Goal: Task Accomplishment & Management: Use online tool/utility

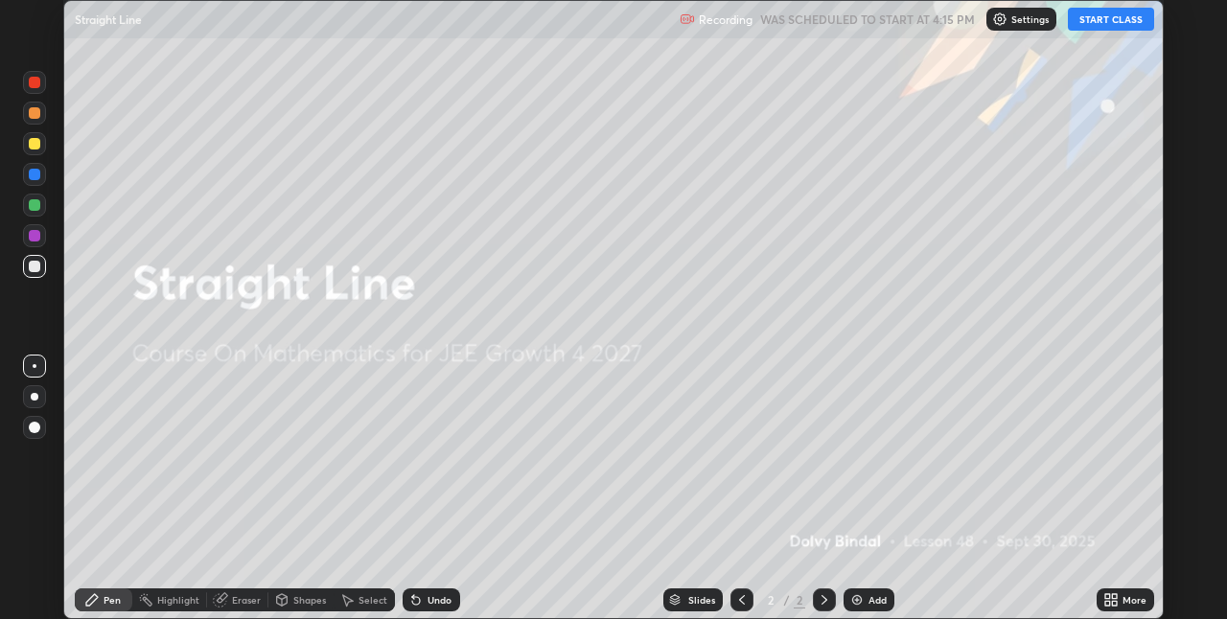
scroll to position [619, 1226]
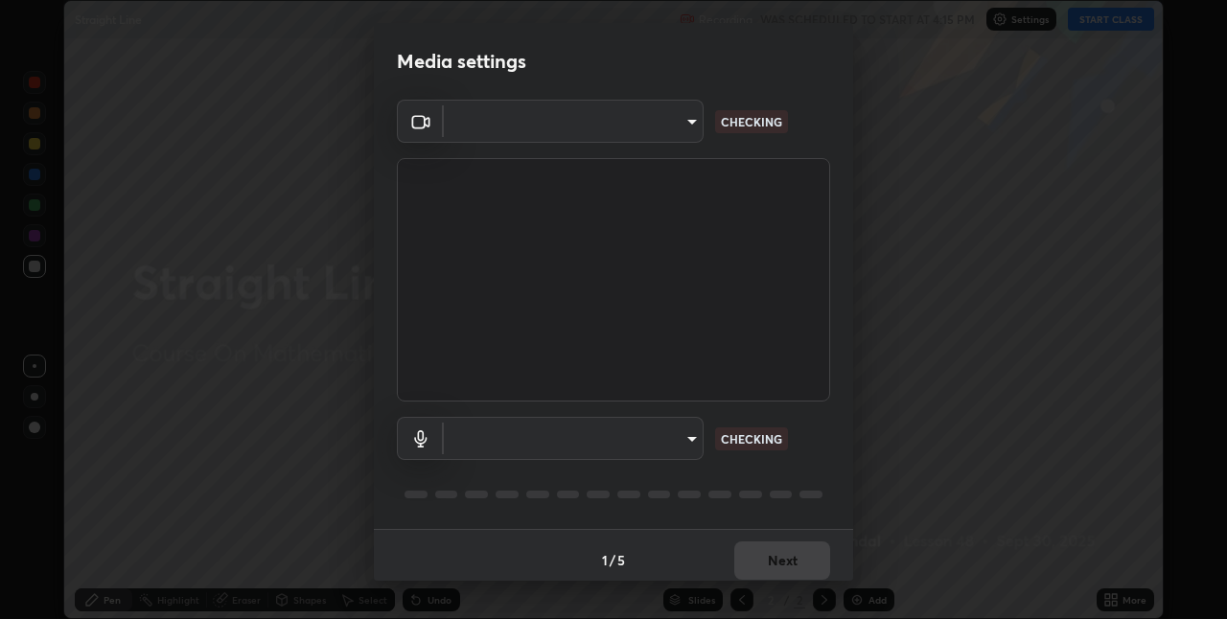
type input "36e128aea5a76c441567214939eeabbf24327133292da18f50fe7275e7648a53"
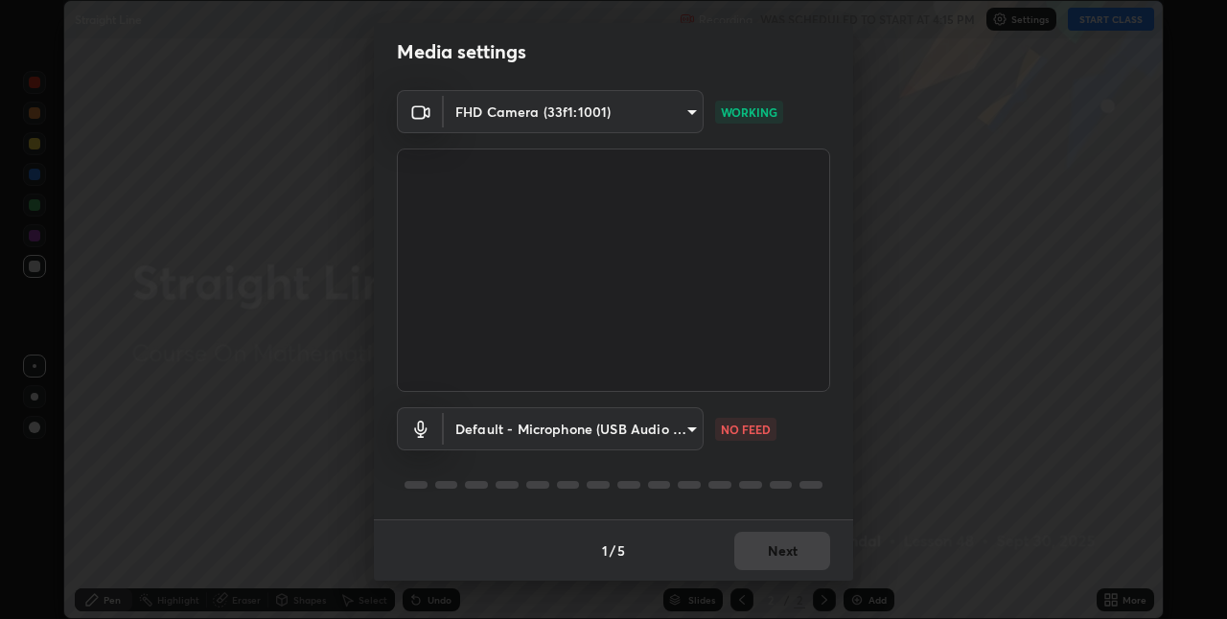
click at [682, 436] on body "Erase all Straight Line Recording WAS SCHEDULED TO START AT 4:15 PM Settings ST…" at bounding box center [613, 309] width 1227 height 619
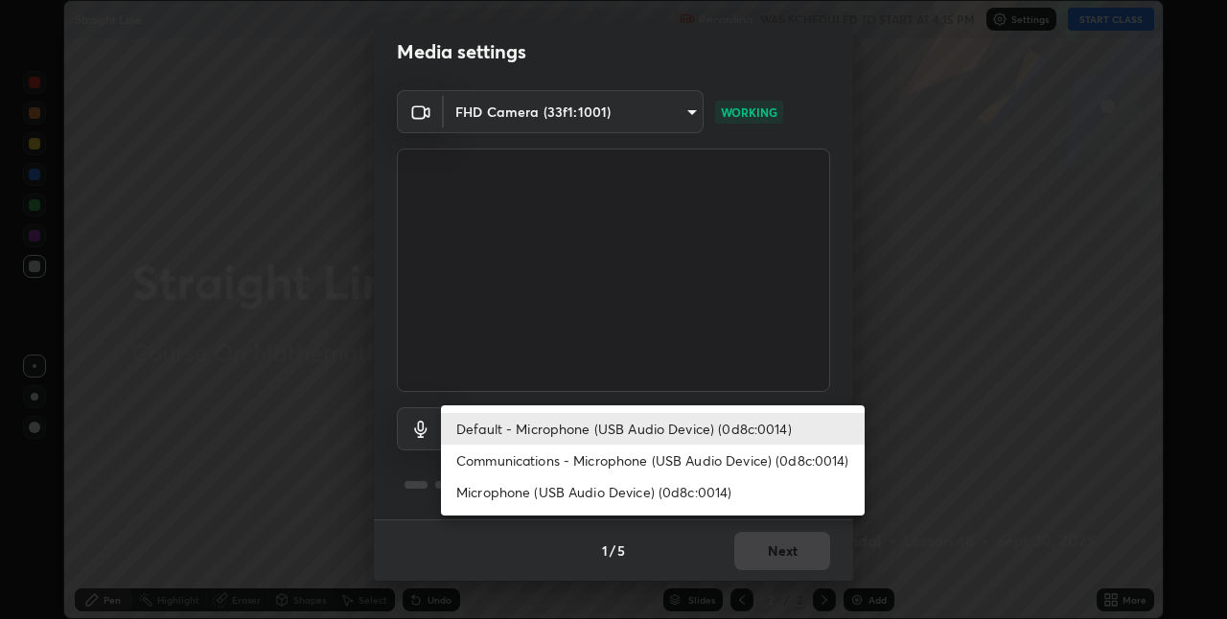
click at [712, 458] on li "Communications - Microphone (USB Audio Device) (0d8c:0014)" at bounding box center [653, 461] width 424 height 32
type input "communications"
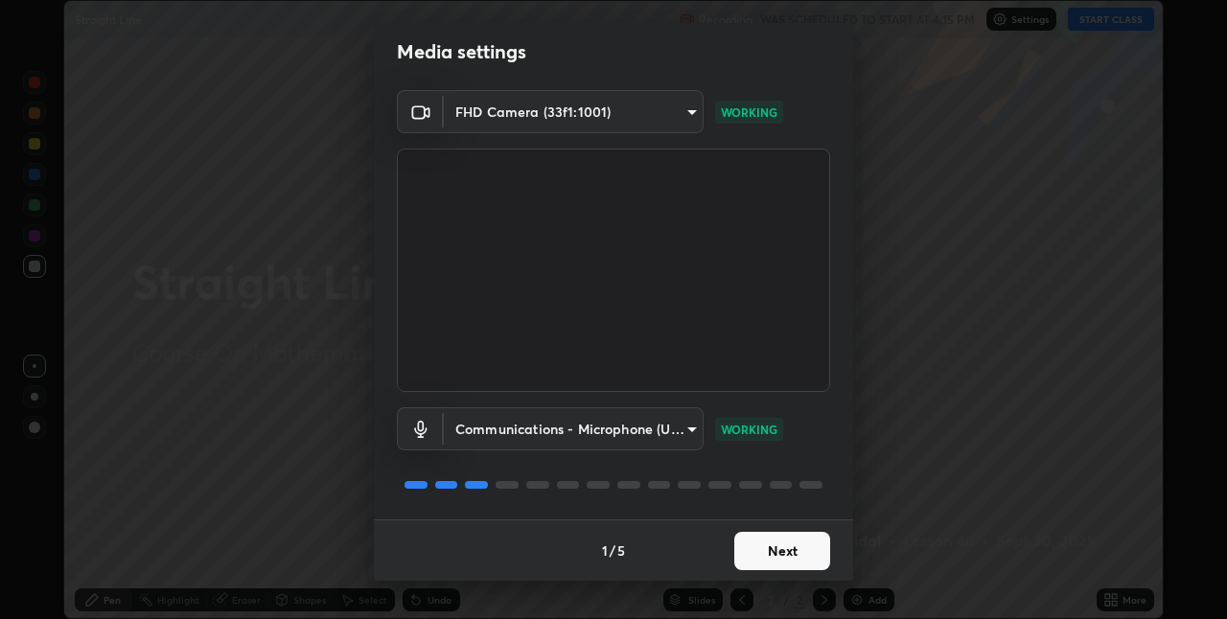
click at [791, 543] on button "Next" at bounding box center [782, 551] width 96 height 38
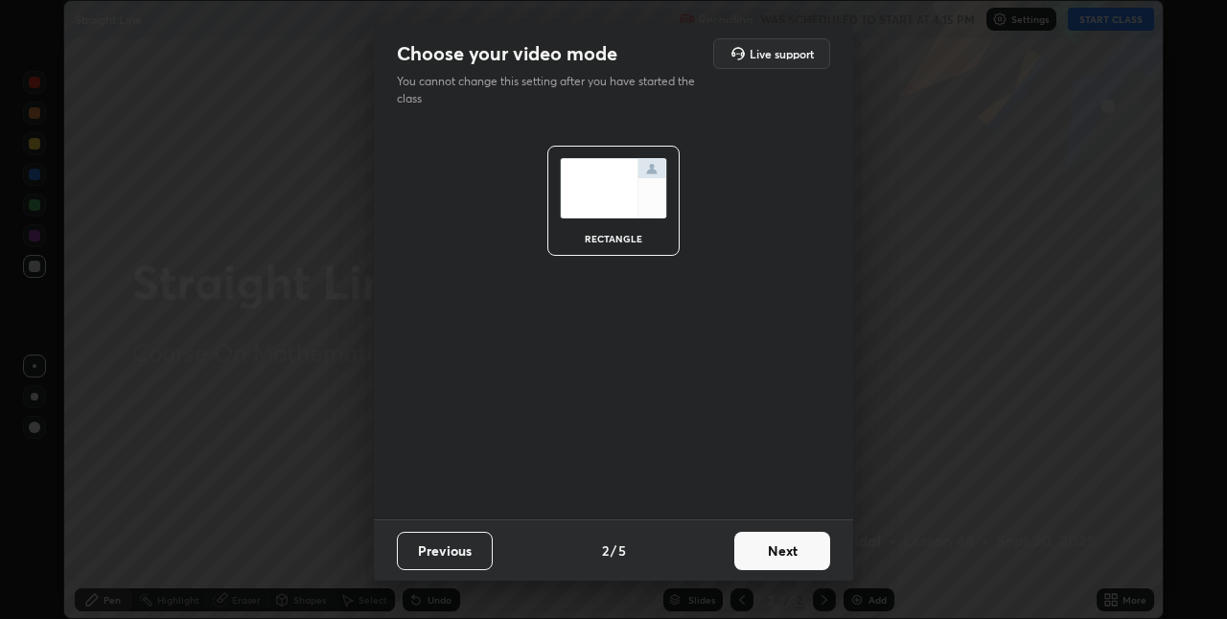
scroll to position [0, 0]
click at [794, 553] on button "Next" at bounding box center [782, 551] width 96 height 38
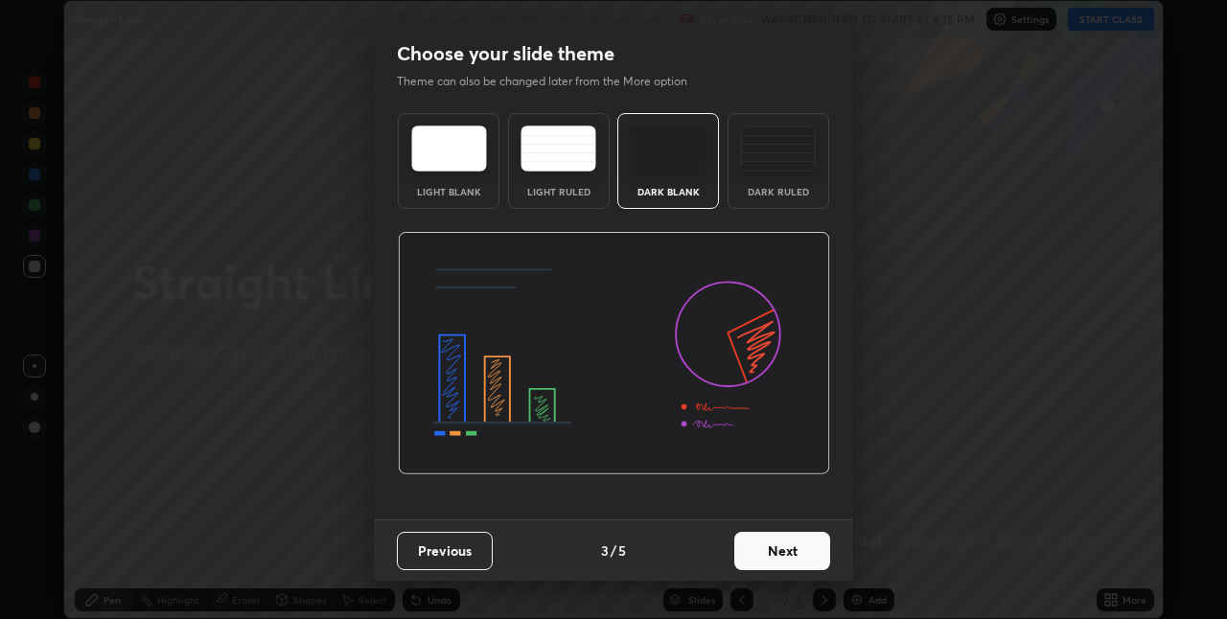
click at [796, 551] on button "Next" at bounding box center [782, 551] width 96 height 38
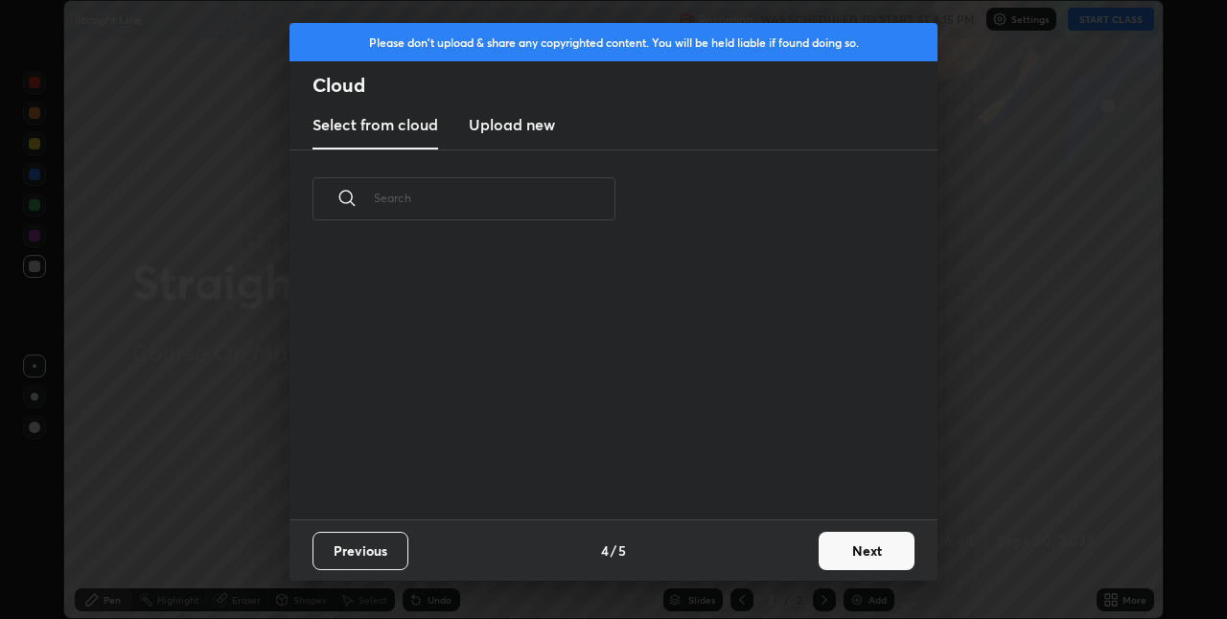
click at [841, 553] on button "Next" at bounding box center [866, 551] width 96 height 38
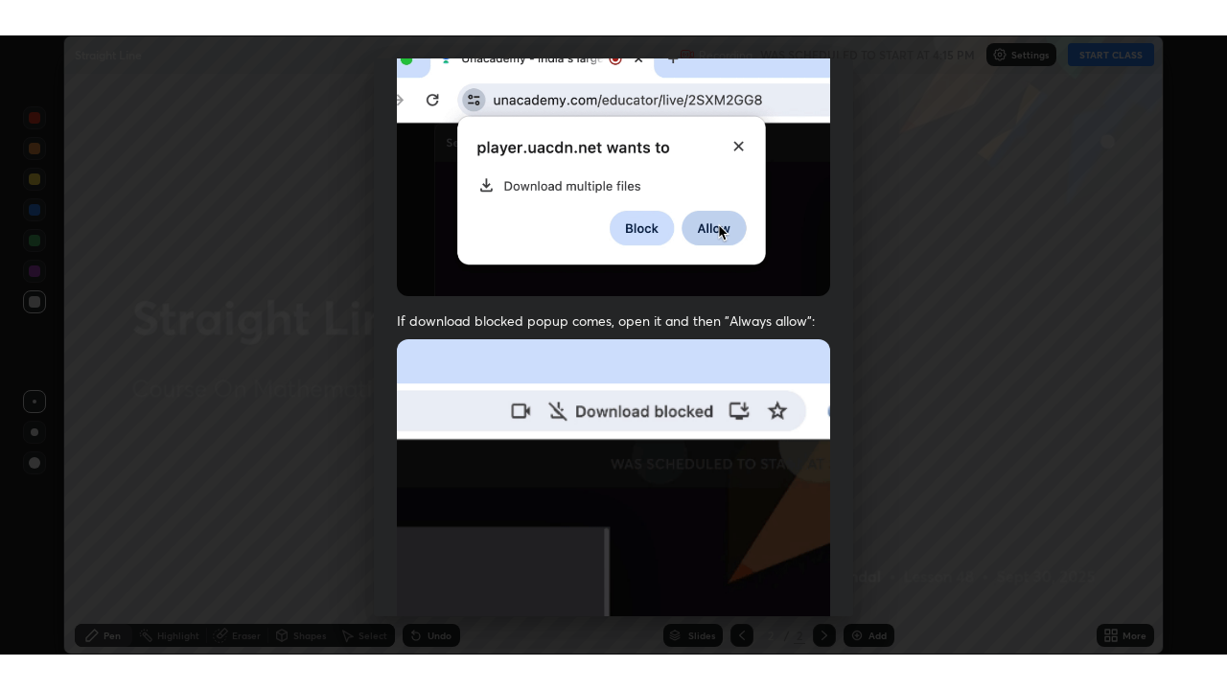
scroll to position [401, 0]
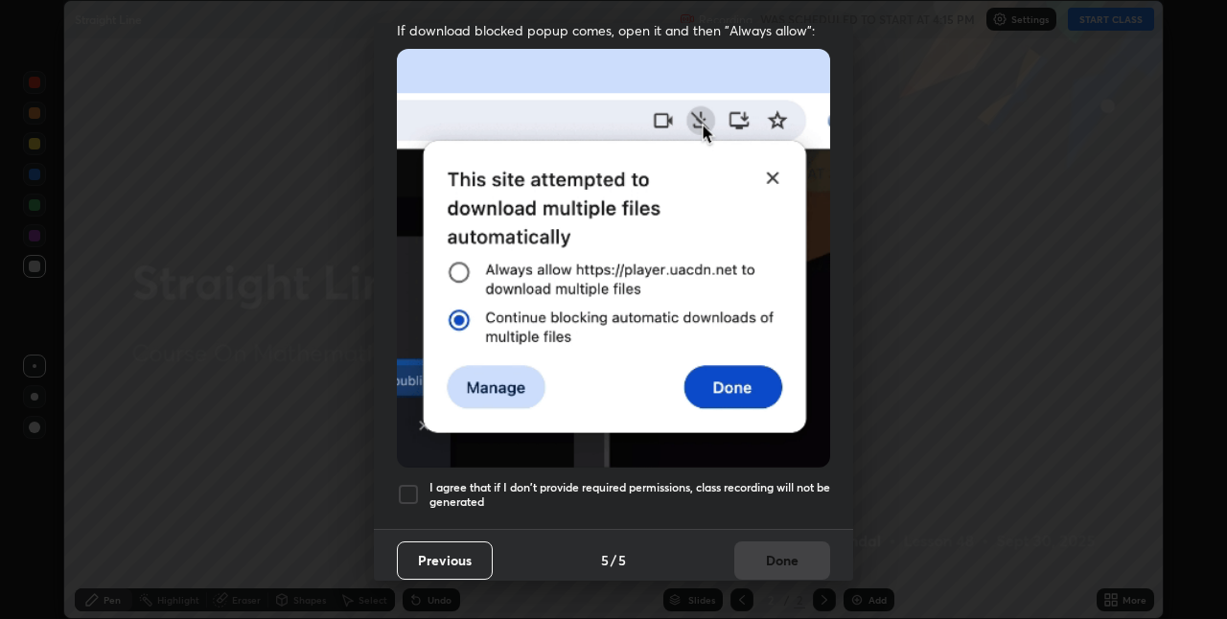
click at [786, 480] on h5 "I agree that if I don't provide required permissions, class recording will not …" at bounding box center [629, 495] width 401 height 30
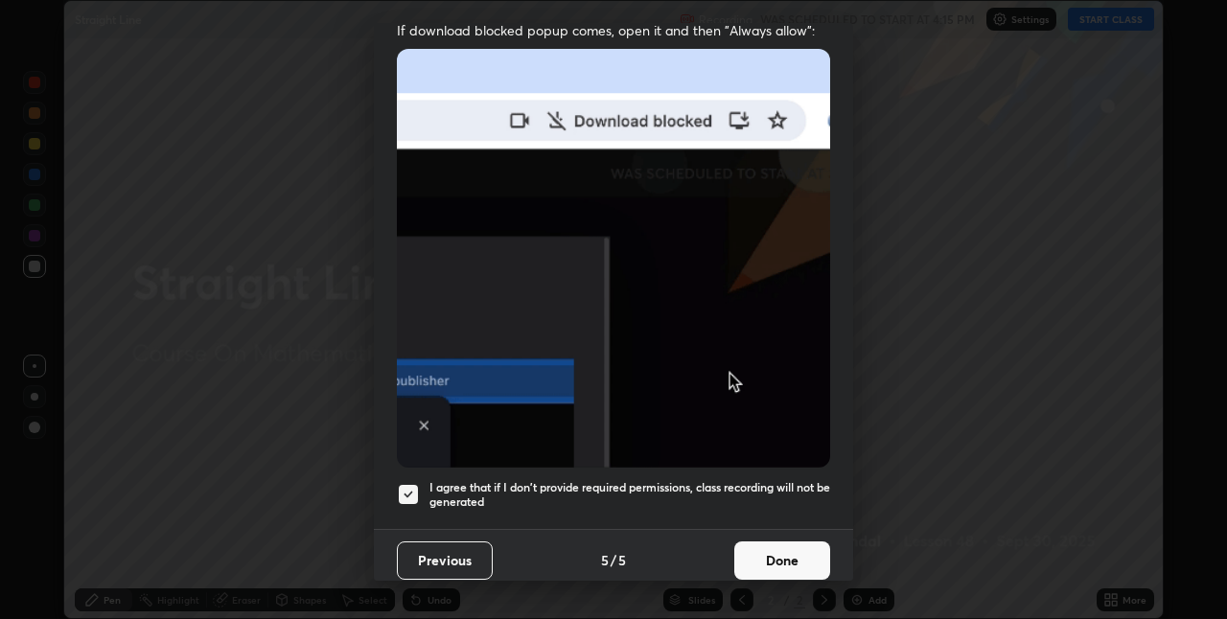
click at [777, 542] on button "Done" at bounding box center [782, 560] width 96 height 38
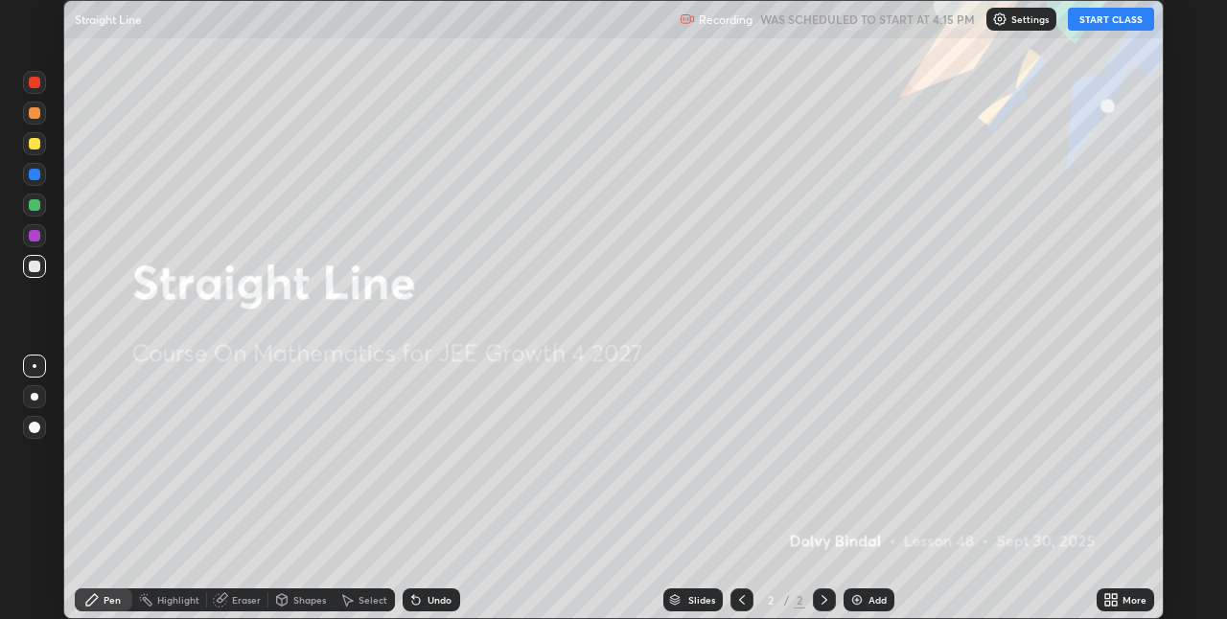
click at [1097, 16] on button "START CLASS" at bounding box center [1110, 19] width 86 height 23
click at [1123, 598] on div "More" at bounding box center [1134, 600] width 24 height 10
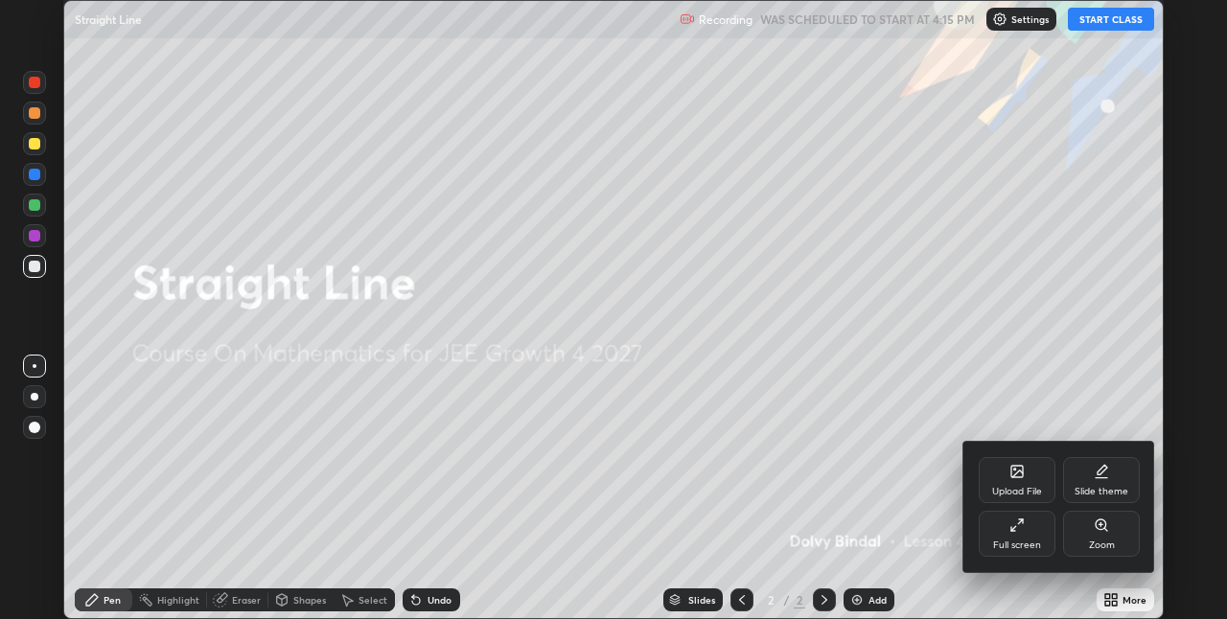
click at [1007, 536] on div "Full screen" at bounding box center [1016, 534] width 77 height 46
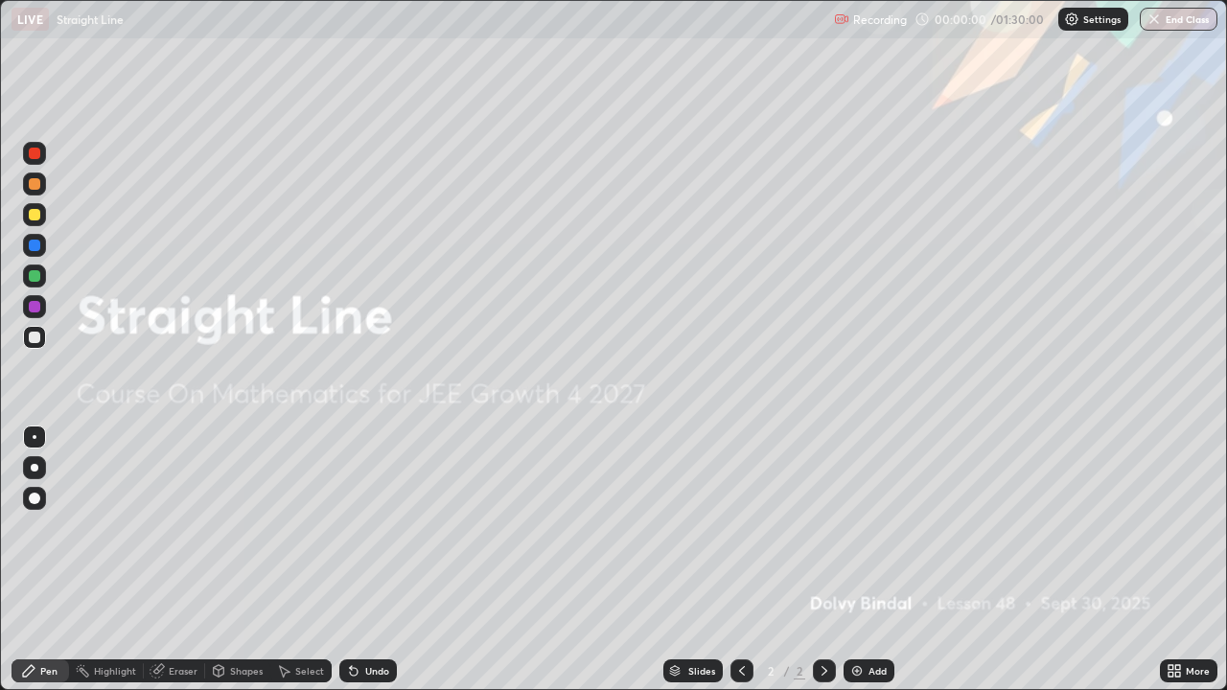
scroll to position [690, 1227]
click at [874, 618] on div "Add" at bounding box center [868, 670] width 51 height 23
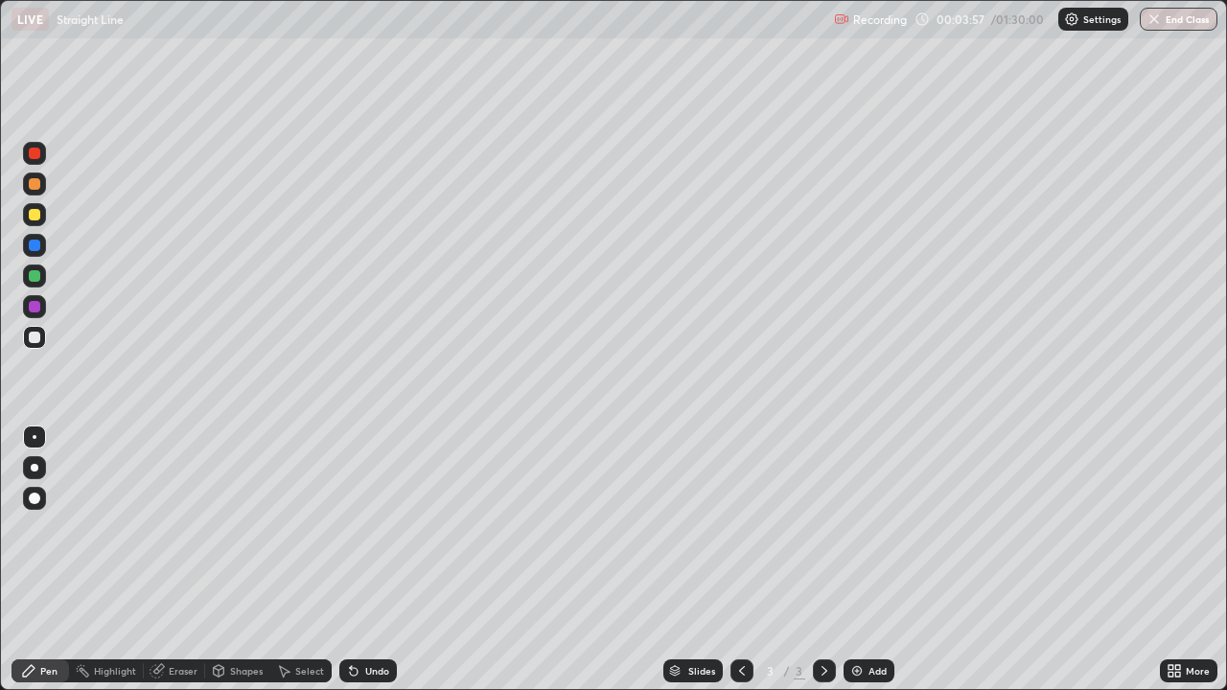
click at [882, 618] on div "Add" at bounding box center [877, 671] width 18 height 10
click at [37, 339] on div at bounding box center [34, 337] width 11 height 11
click at [43, 179] on div at bounding box center [34, 183] width 23 height 23
click at [27, 218] on div at bounding box center [34, 214] width 23 height 23
click at [38, 337] on div at bounding box center [34, 337] width 11 height 11
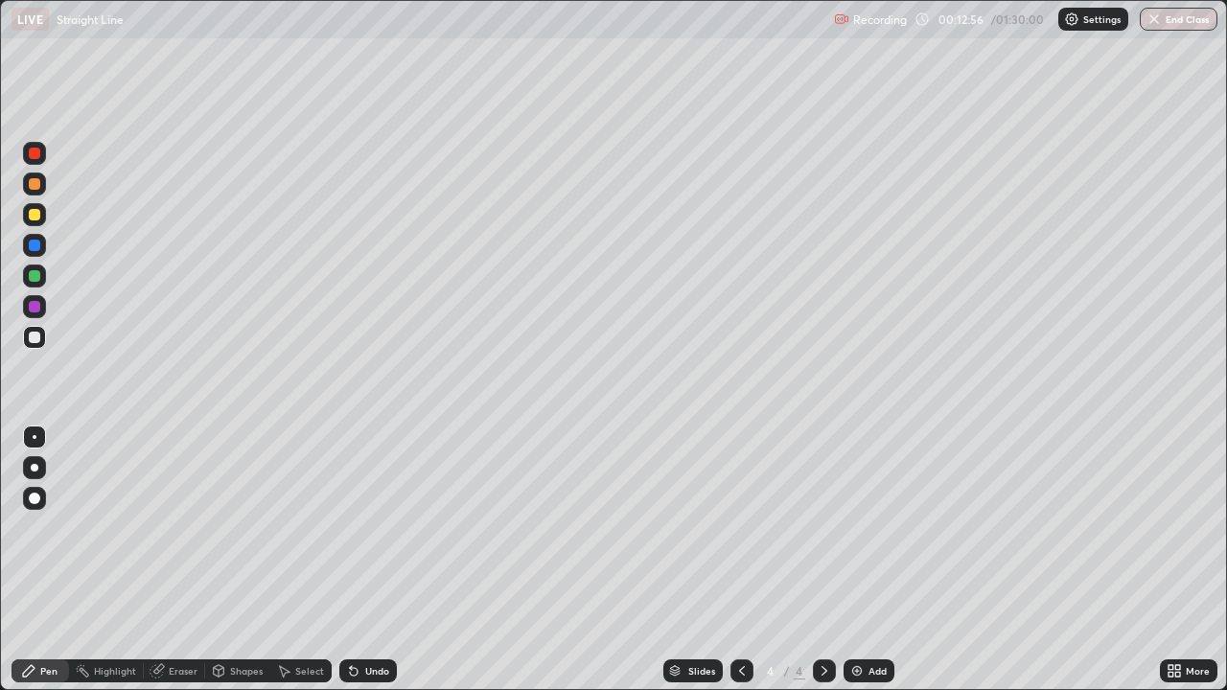
click at [34, 277] on div at bounding box center [34, 275] width 11 height 11
click at [383, 618] on div "Undo" at bounding box center [367, 670] width 57 height 23
click at [38, 224] on div at bounding box center [34, 214] width 23 height 23
click at [177, 618] on div "Eraser" at bounding box center [183, 671] width 29 height 10
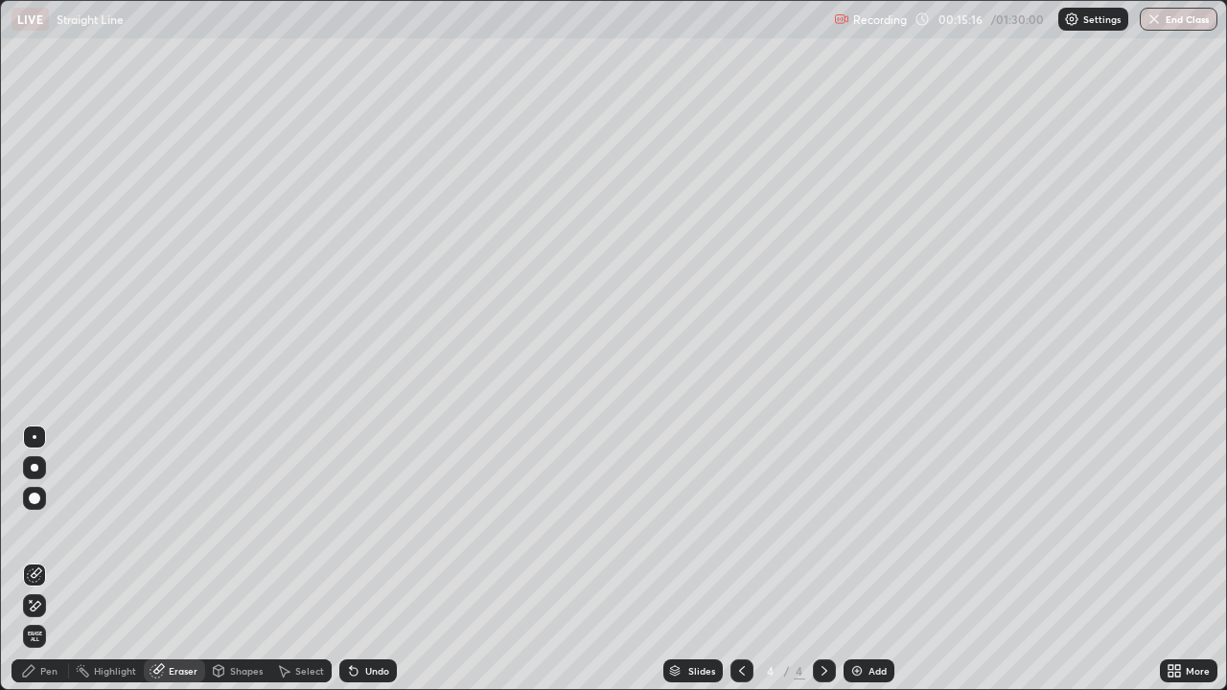
click at [32, 606] on icon at bounding box center [36, 606] width 11 height 10
click at [27, 618] on icon at bounding box center [28, 670] width 11 height 11
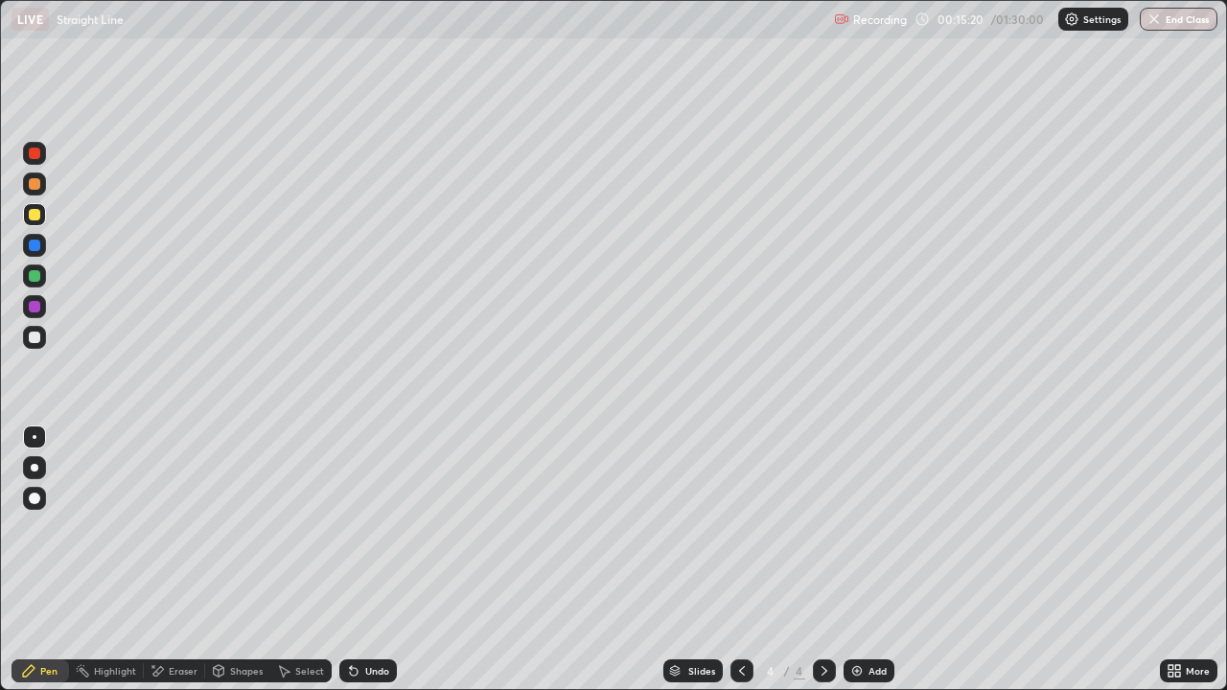
click at [34, 338] on div at bounding box center [34, 337] width 11 height 11
click at [880, 618] on div "Add" at bounding box center [877, 671] width 18 height 10
click at [32, 183] on div at bounding box center [34, 183] width 11 height 11
click at [368, 618] on div "Undo" at bounding box center [367, 670] width 57 height 23
click at [740, 618] on icon at bounding box center [741, 670] width 15 height 15
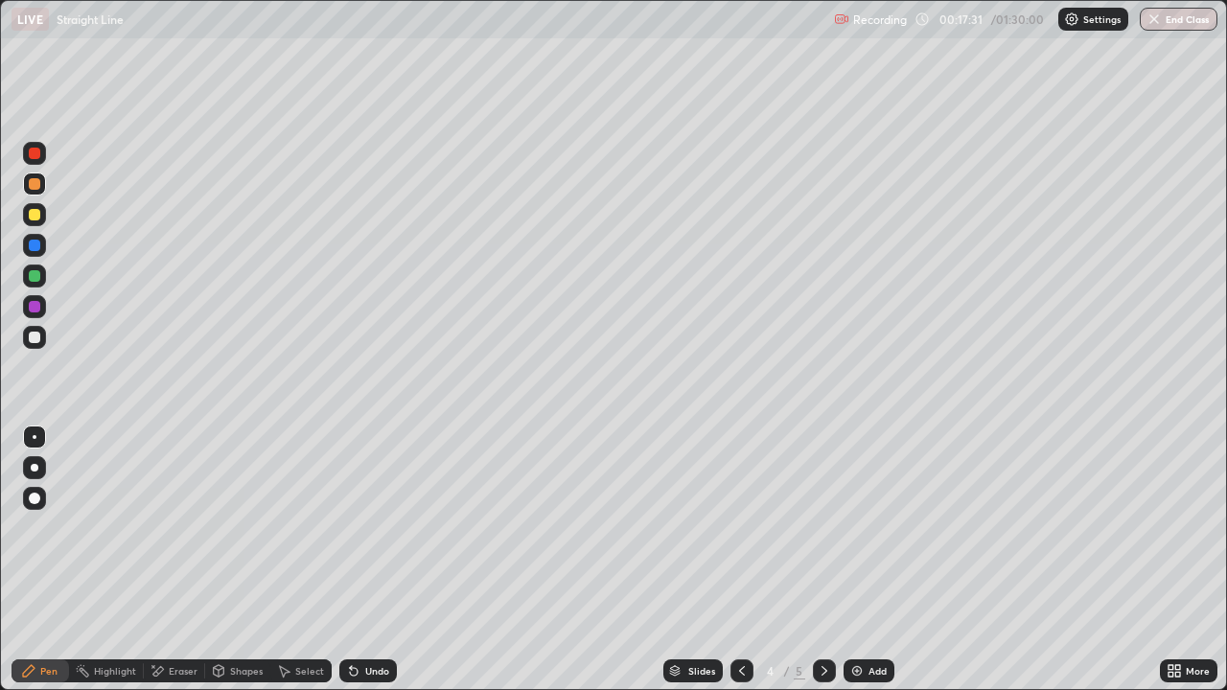
click at [814, 618] on div at bounding box center [824, 670] width 23 height 23
click at [740, 618] on icon at bounding box center [741, 670] width 15 height 15
click at [819, 618] on icon at bounding box center [823, 670] width 15 height 15
click at [36, 336] on div at bounding box center [34, 337] width 11 height 11
click at [881, 618] on div "Add" at bounding box center [877, 671] width 18 height 10
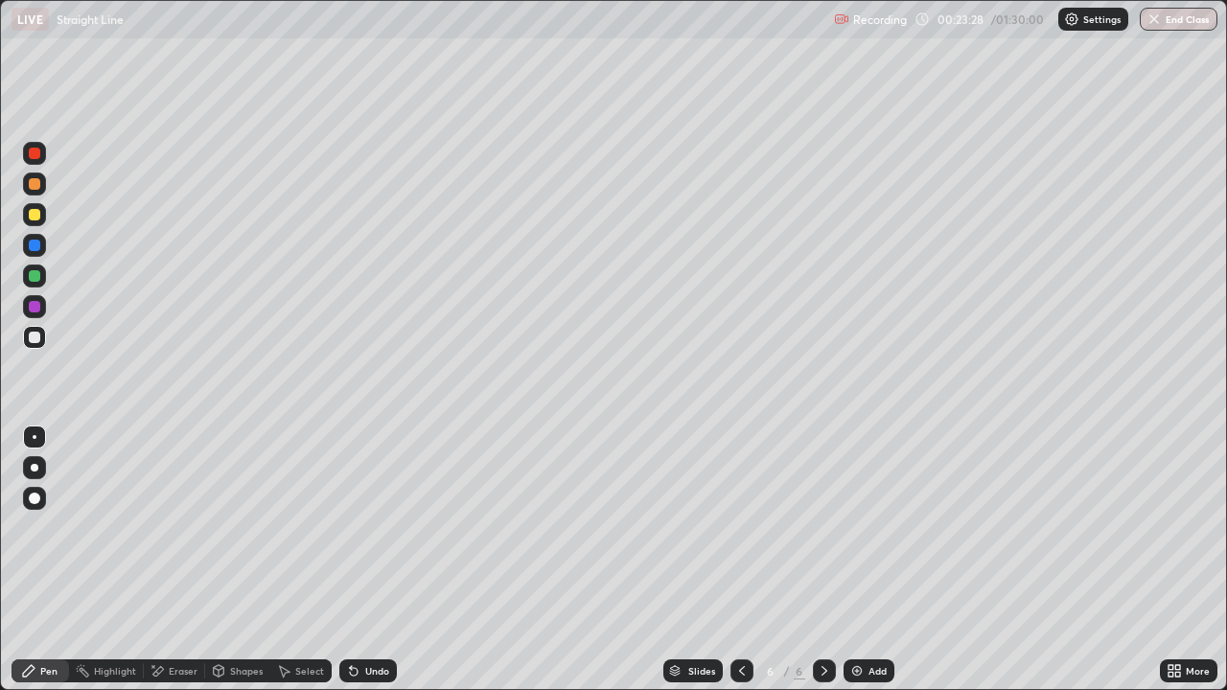
click at [32, 218] on div at bounding box center [34, 214] width 11 height 11
click at [365, 618] on div "Undo" at bounding box center [377, 671] width 24 height 10
click at [32, 303] on div at bounding box center [34, 306] width 11 height 11
click at [377, 618] on div "Undo" at bounding box center [367, 670] width 57 height 23
click at [379, 618] on div "Undo" at bounding box center [367, 670] width 57 height 23
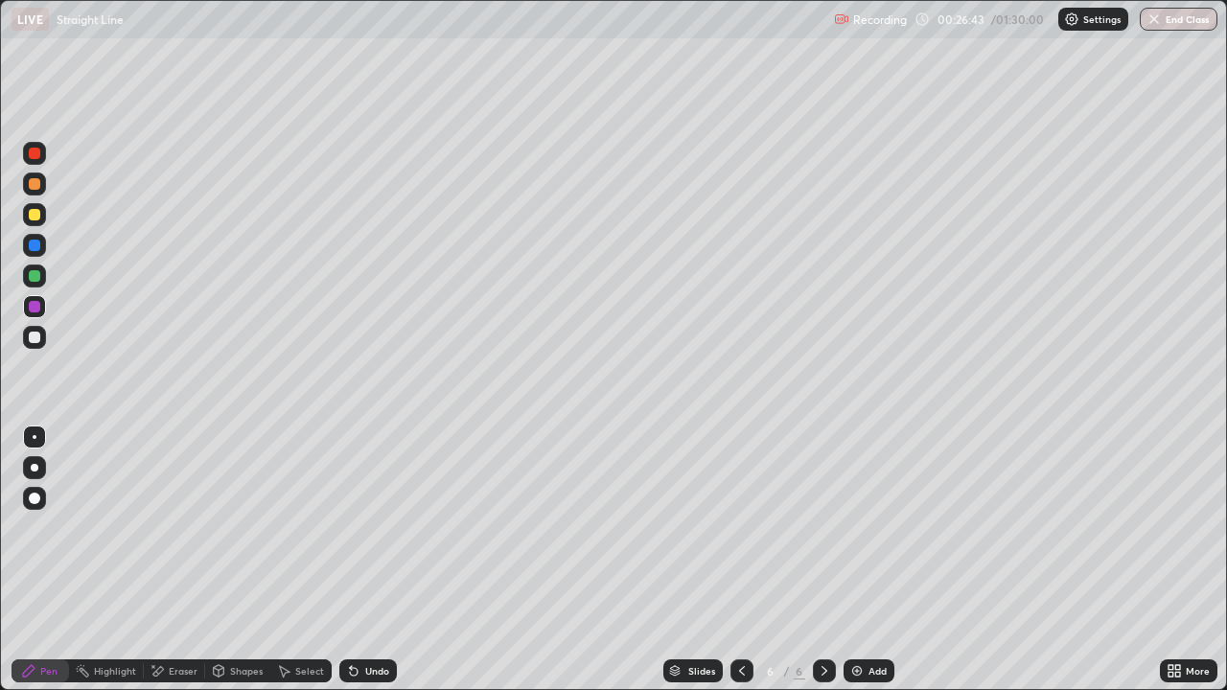
click at [28, 268] on div at bounding box center [34, 275] width 23 height 23
click at [32, 180] on div at bounding box center [34, 183] width 11 height 11
click at [36, 334] on div at bounding box center [34, 337] width 11 height 11
click at [37, 210] on div at bounding box center [34, 214] width 11 height 11
click at [874, 618] on div "Add" at bounding box center [868, 670] width 51 height 23
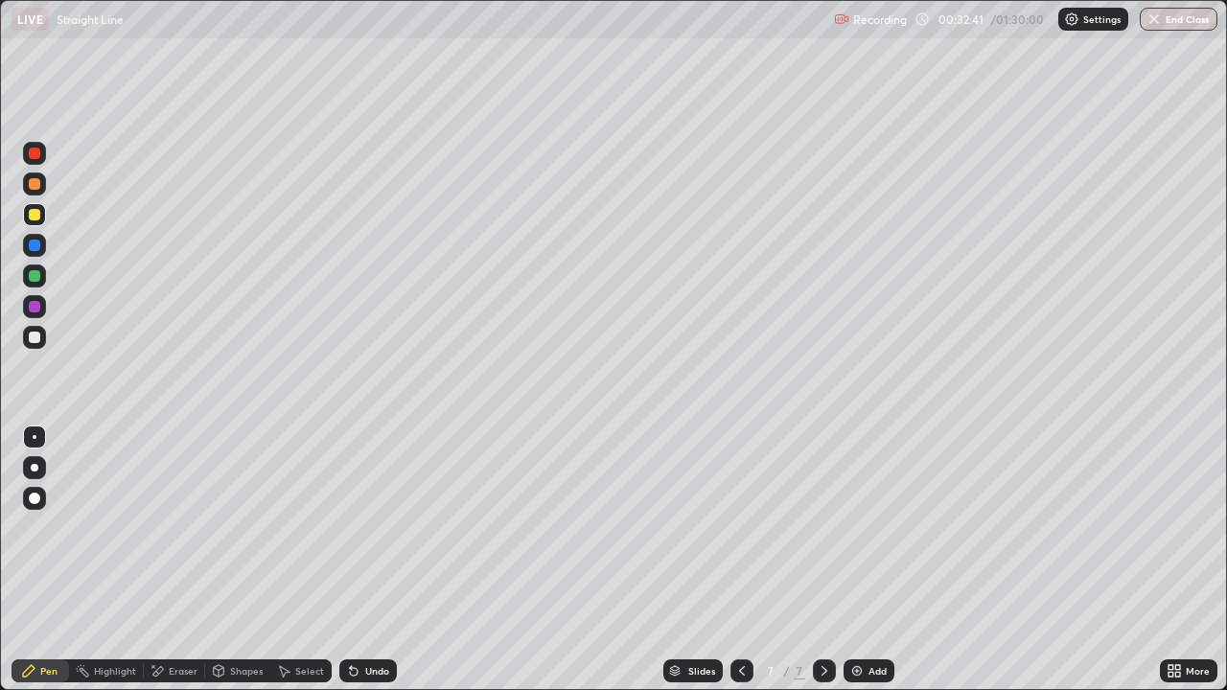
click at [34, 186] on div at bounding box center [34, 183] width 11 height 11
click at [35, 273] on div at bounding box center [34, 275] width 11 height 11
click at [38, 189] on div at bounding box center [34, 183] width 11 height 11
click at [35, 336] on div at bounding box center [34, 337] width 11 height 11
click at [358, 618] on div "Undo" at bounding box center [367, 670] width 57 height 23
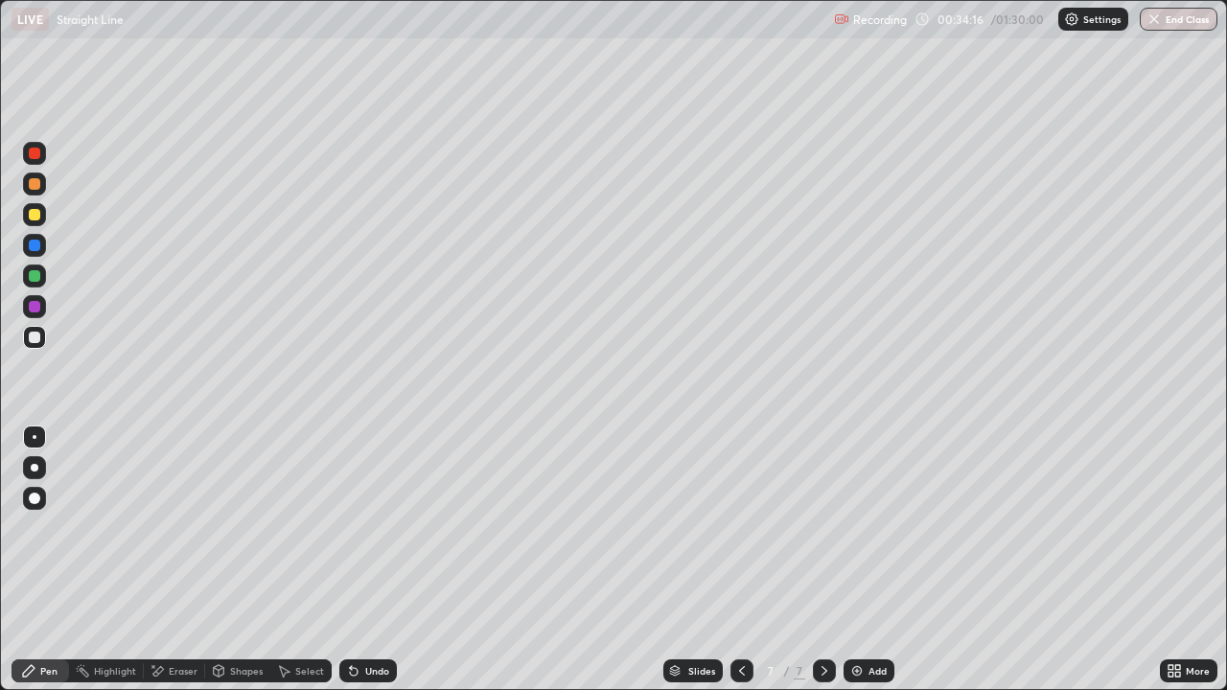
click at [35, 156] on div at bounding box center [34, 153] width 11 height 11
click at [357, 618] on icon at bounding box center [353, 670] width 15 height 15
click at [362, 618] on div "Undo" at bounding box center [367, 670] width 57 height 23
click at [368, 618] on div "Undo" at bounding box center [367, 670] width 57 height 23
click at [367, 618] on div "Undo" at bounding box center [367, 670] width 57 height 23
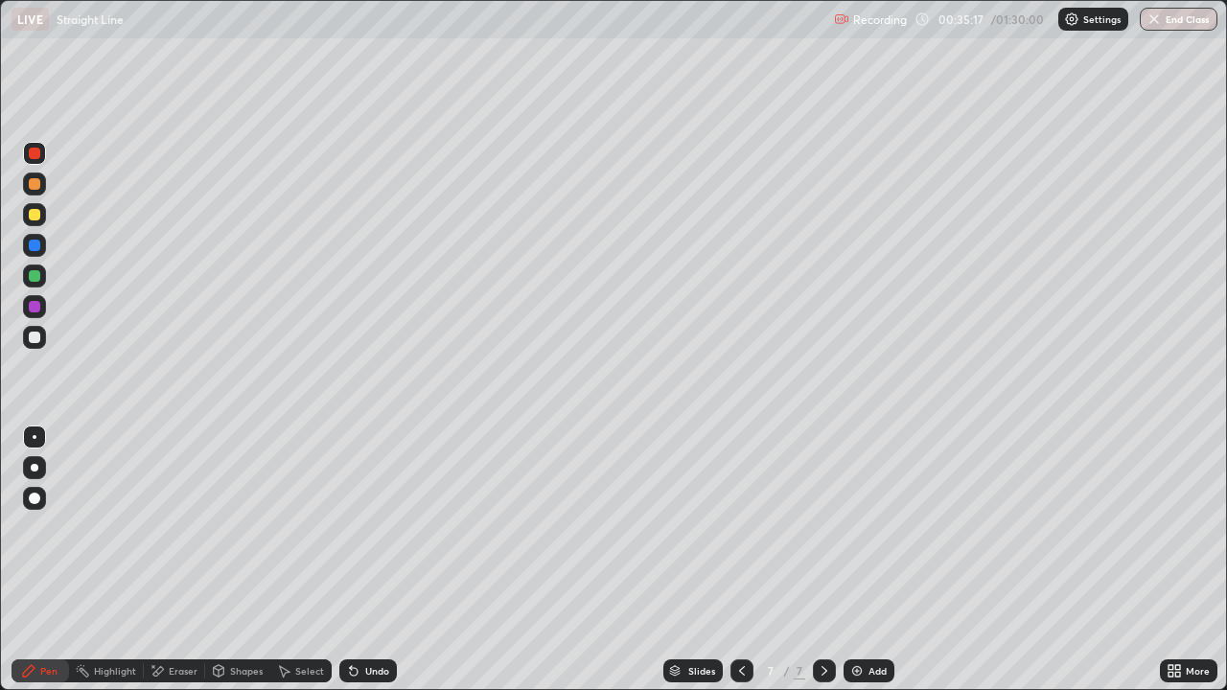
click at [29, 338] on div at bounding box center [34, 337] width 11 height 11
click at [33, 340] on div at bounding box center [34, 337] width 11 height 11
click at [166, 618] on div "Eraser" at bounding box center [174, 670] width 61 height 23
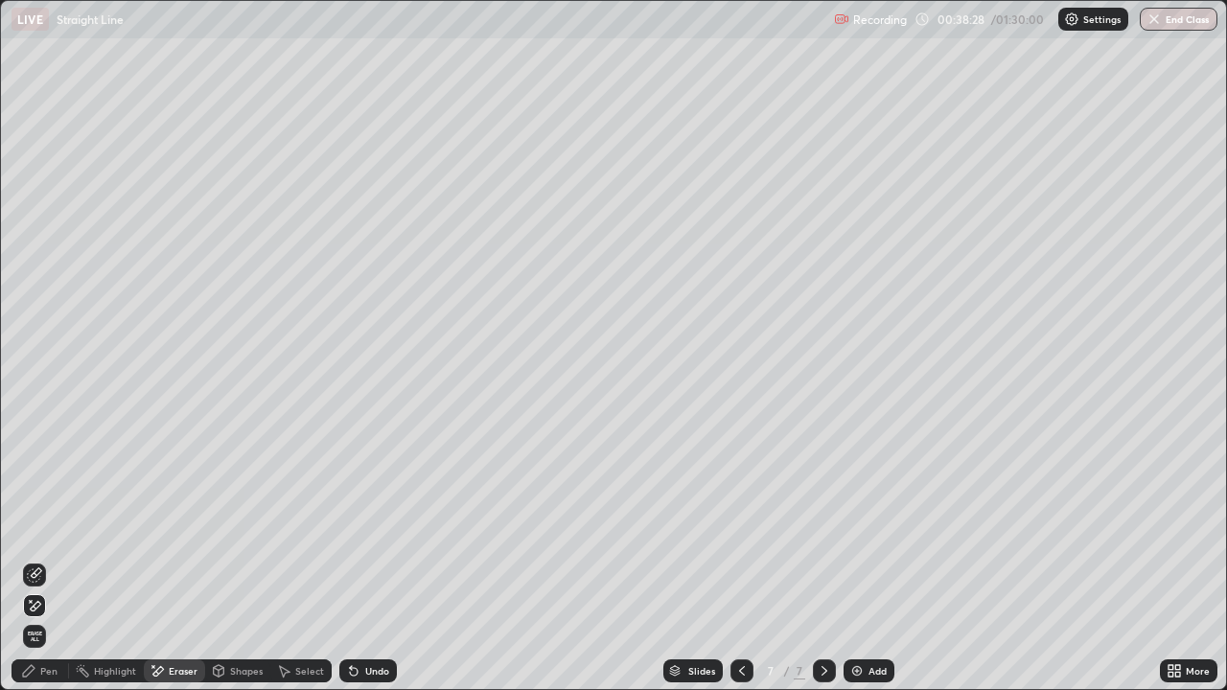
click at [43, 618] on div "Pen" at bounding box center [39, 670] width 57 height 23
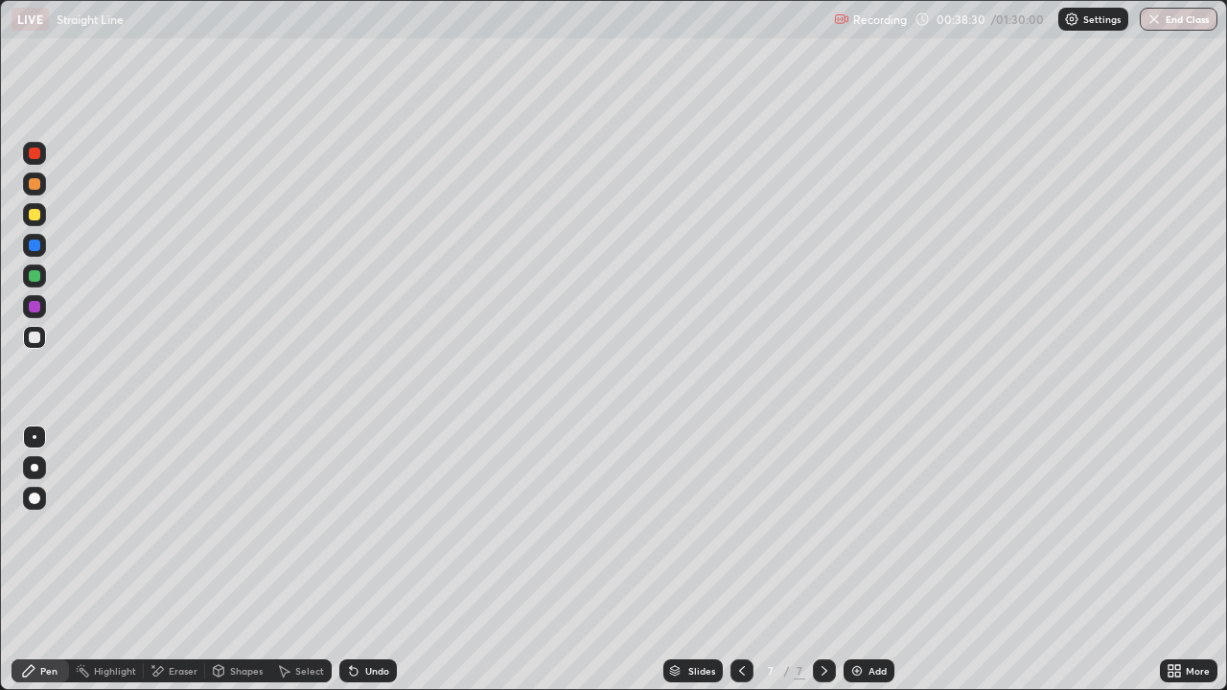
click at [288, 618] on icon at bounding box center [283, 670] width 15 height 15
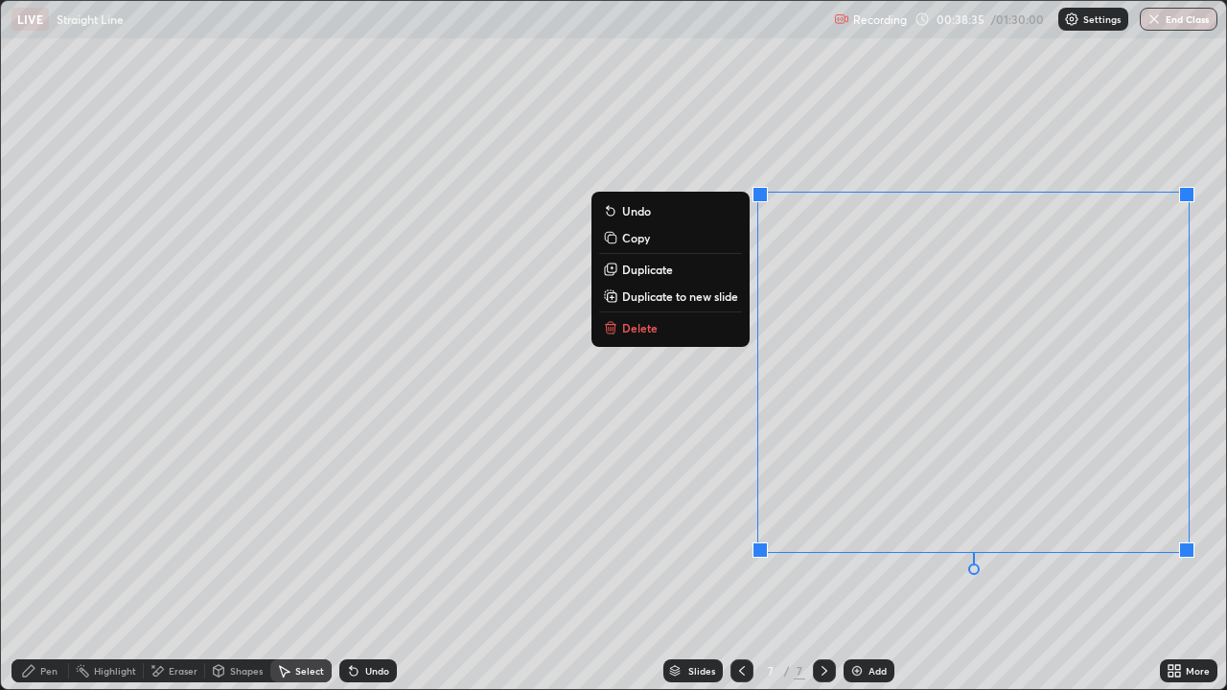
click at [697, 295] on p "Duplicate to new slide" at bounding box center [680, 295] width 116 height 15
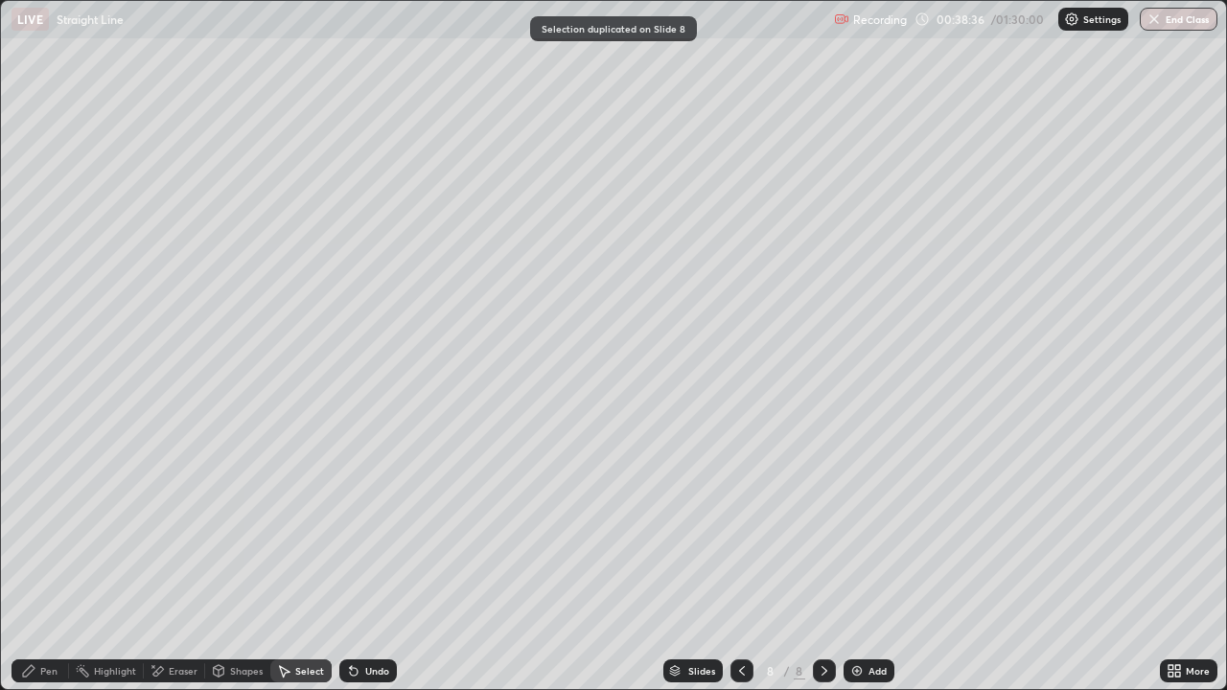
click at [37, 618] on div "Pen" at bounding box center [39, 670] width 57 height 23
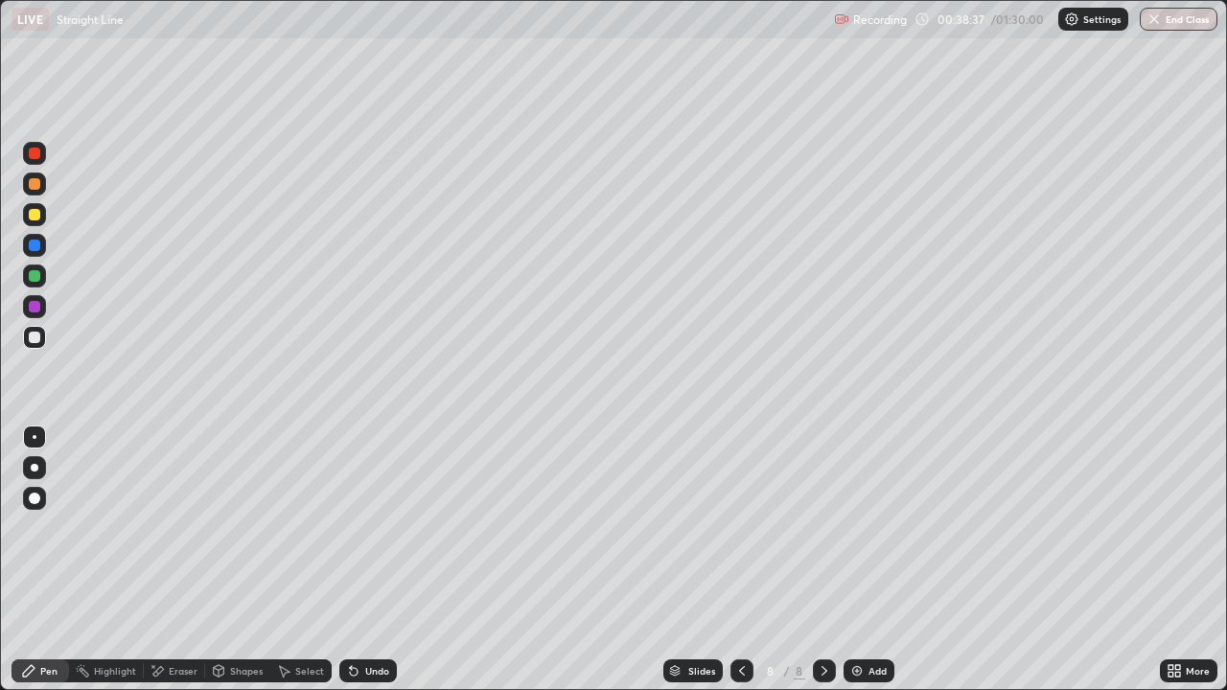
click at [33, 219] on div at bounding box center [34, 214] width 11 height 11
click at [352, 618] on icon at bounding box center [353, 670] width 15 height 15
click at [179, 618] on div "Eraser" at bounding box center [183, 671] width 29 height 10
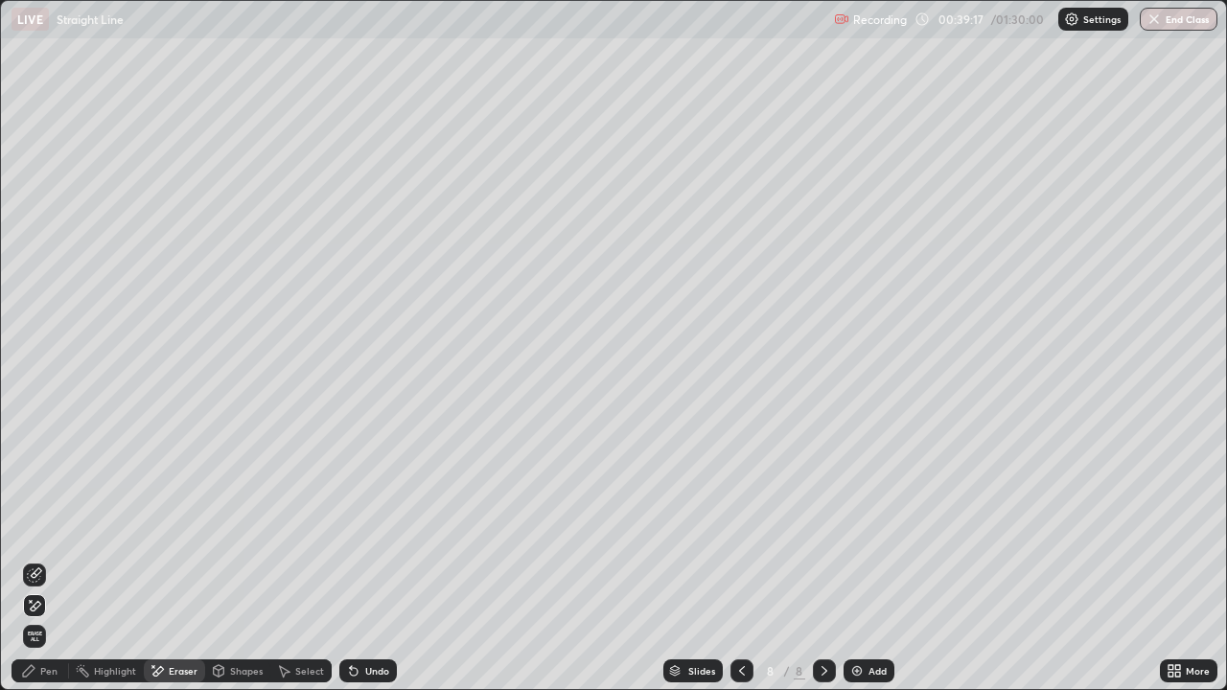
click at [47, 618] on div "Pen" at bounding box center [39, 670] width 57 height 23
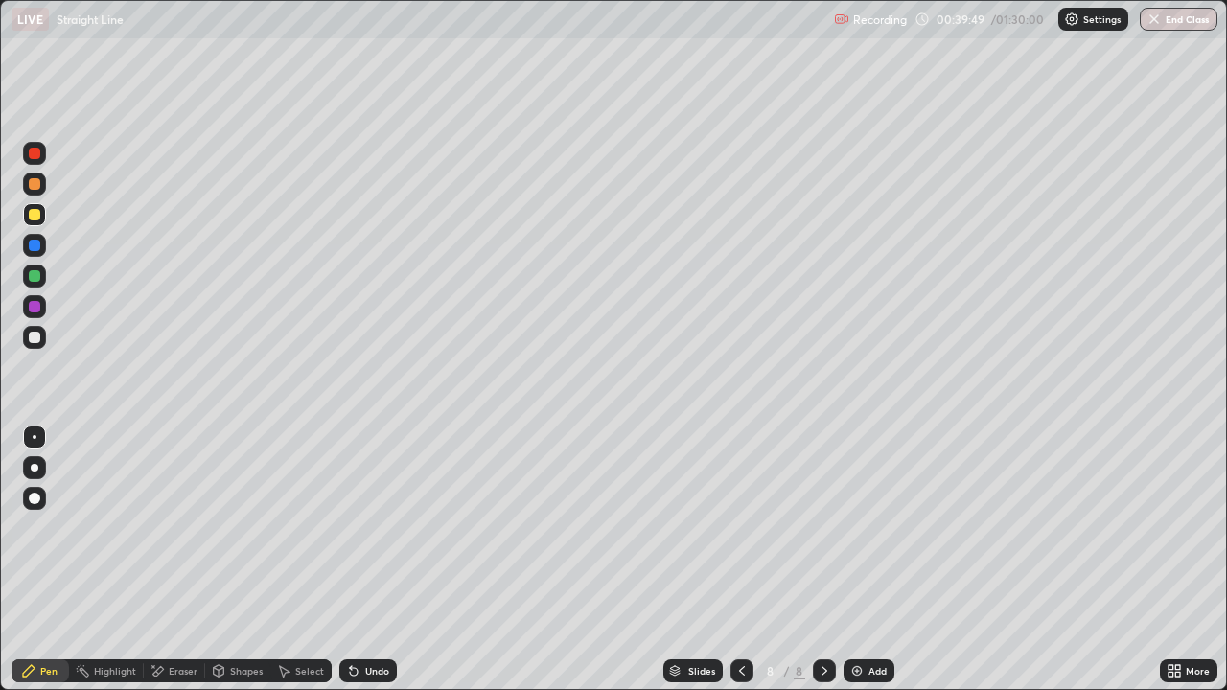
click at [32, 191] on div at bounding box center [34, 183] width 23 height 23
click at [36, 244] on div at bounding box center [34, 245] width 11 height 11
click at [34, 185] on div at bounding box center [34, 183] width 11 height 11
click at [34, 161] on div at bounding box center [34, 153] width 23 height 23
click at [365, 618] on div "Undo" at bounding box center [377, 671] width 24 height 10
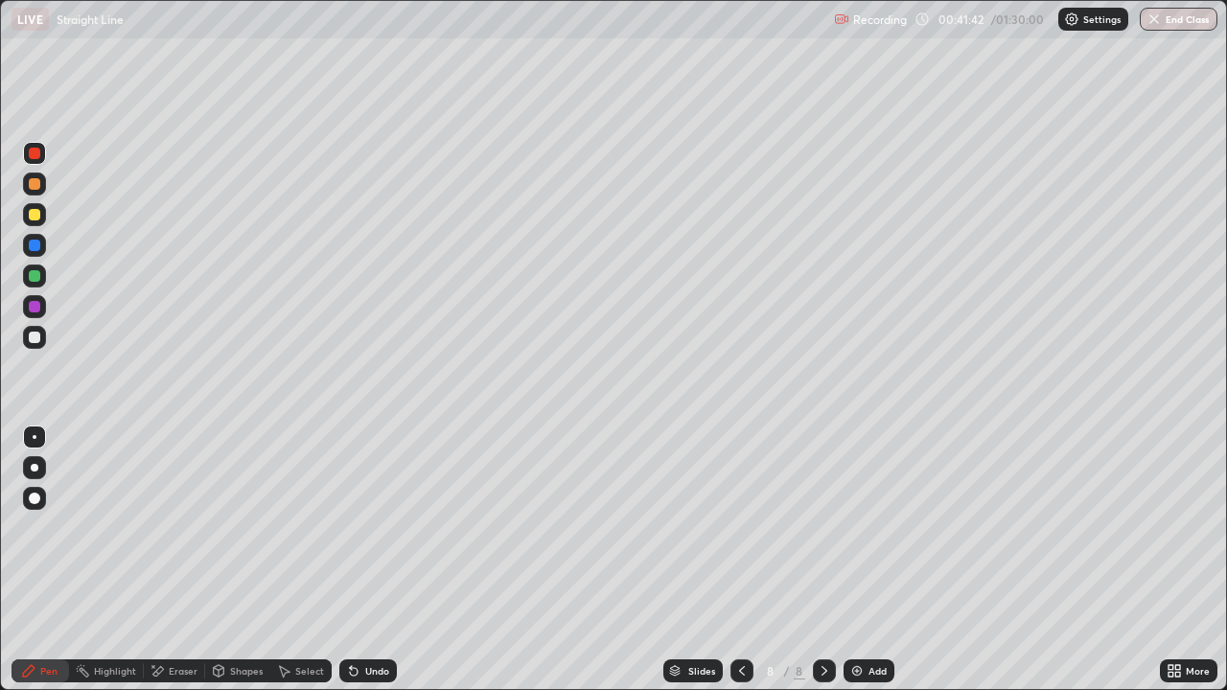
click at [365, 618] on div "Undo" at bounding box center [377, 671] width 24 height 10
click at [350, 618] on icon at bounding box center [351, 667] width 2 height 2
click at [30, 338] on div at bounding box center [34, 337] width 11 height 11
click at [365, 618] on div "Undo" at bounding box center [377, 671] width 24 height 10
click at [36, 184] on div at bounding box center [34, 183] width 11 height 11
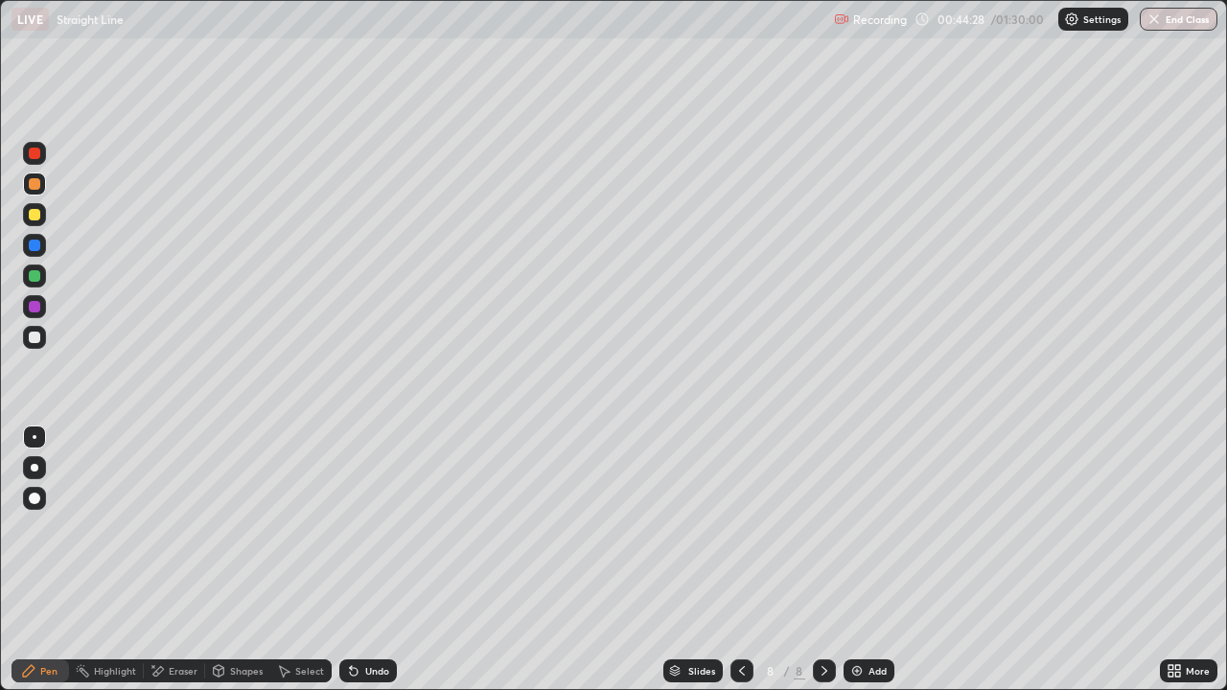
click at [41, 269] on div at bounding box center [34, 275] width 23 height 23
click at [382, 618] on div "Undo" at bounding box center [367, 670] width 57 height 23
click at [391, 618] on div "Undo" at bounding box center [367, 670] width 57 height 23
click at [176, 618] on div "Eraser" at bounding box center [183, 671] width 29 height 10
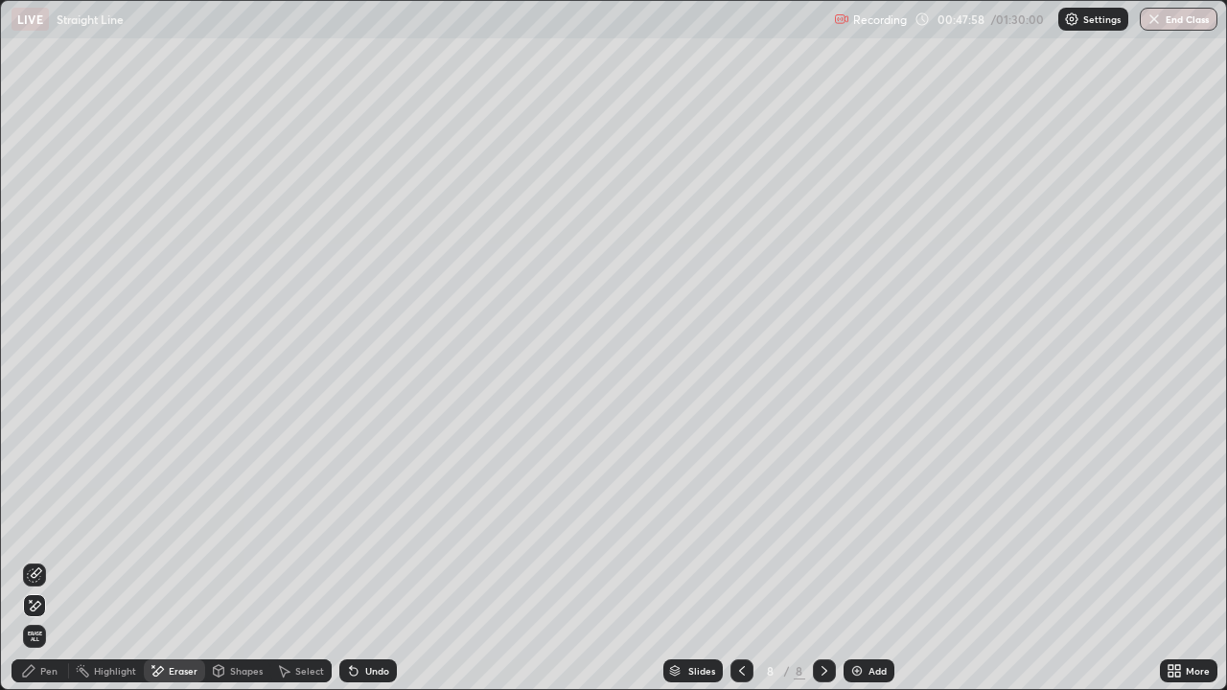
click at [40, 618] on div "Pen" at bounding box center [48, 671] width 17 height 10
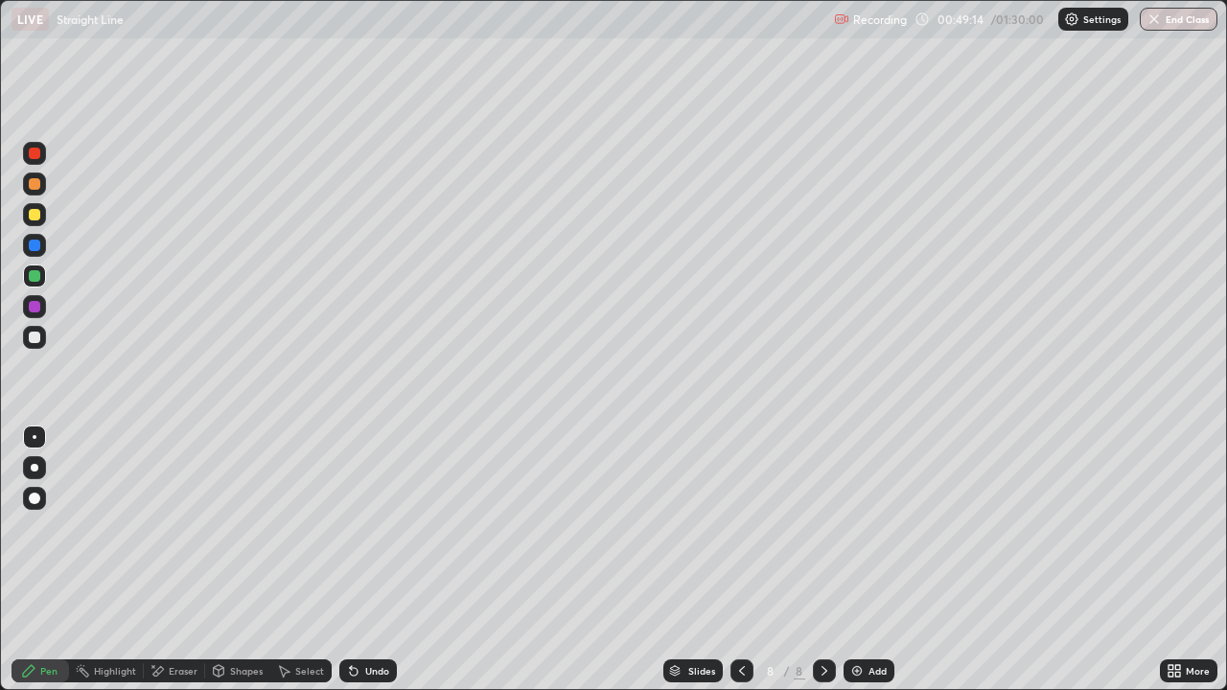
click at [31, 345] on div at bounding box center [34, 337] width 23 height 23
click at [868, 618] on div "Add" at bounding box center [877, 671] width 18 height 10
click at [32, 191] on div at bounding box center [34, 183] width 23 height 23
click at [36, 335] on div at bounding box center [34, 337] width 11 height 11
click at [237, 618] on div "Shapes" at bounding box center [237, 670] width 65 height 23
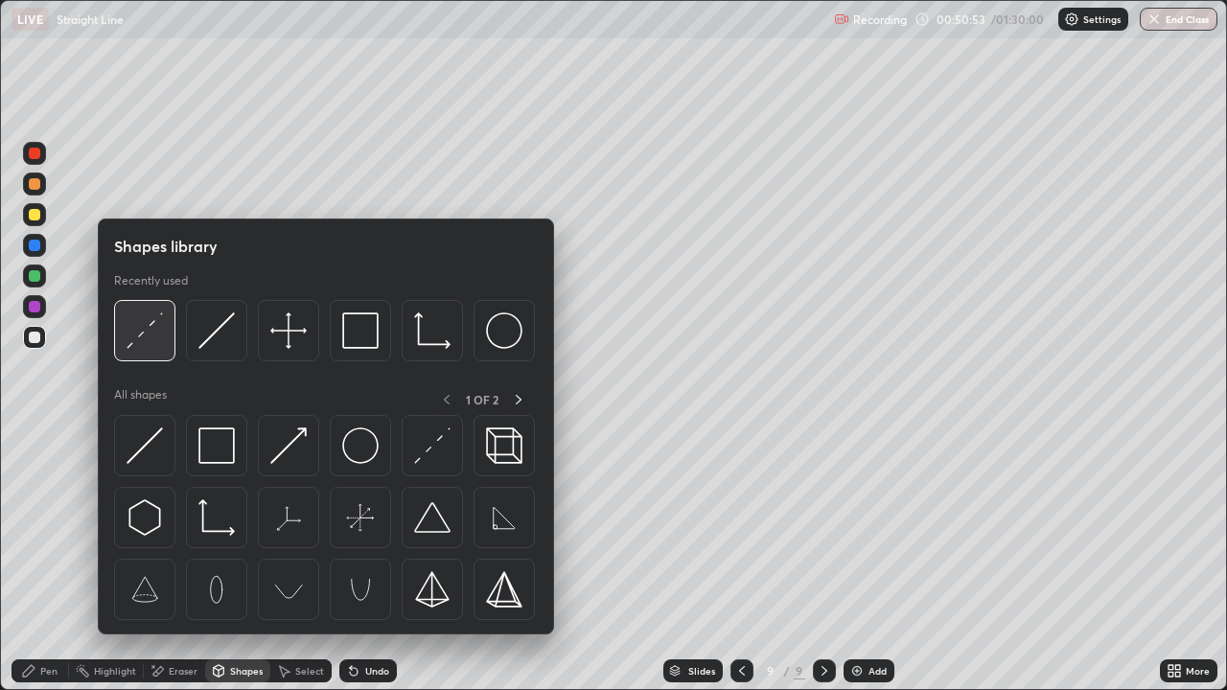
click at [137, 333] on img at bounding box center [144, 330] width 36 height 36
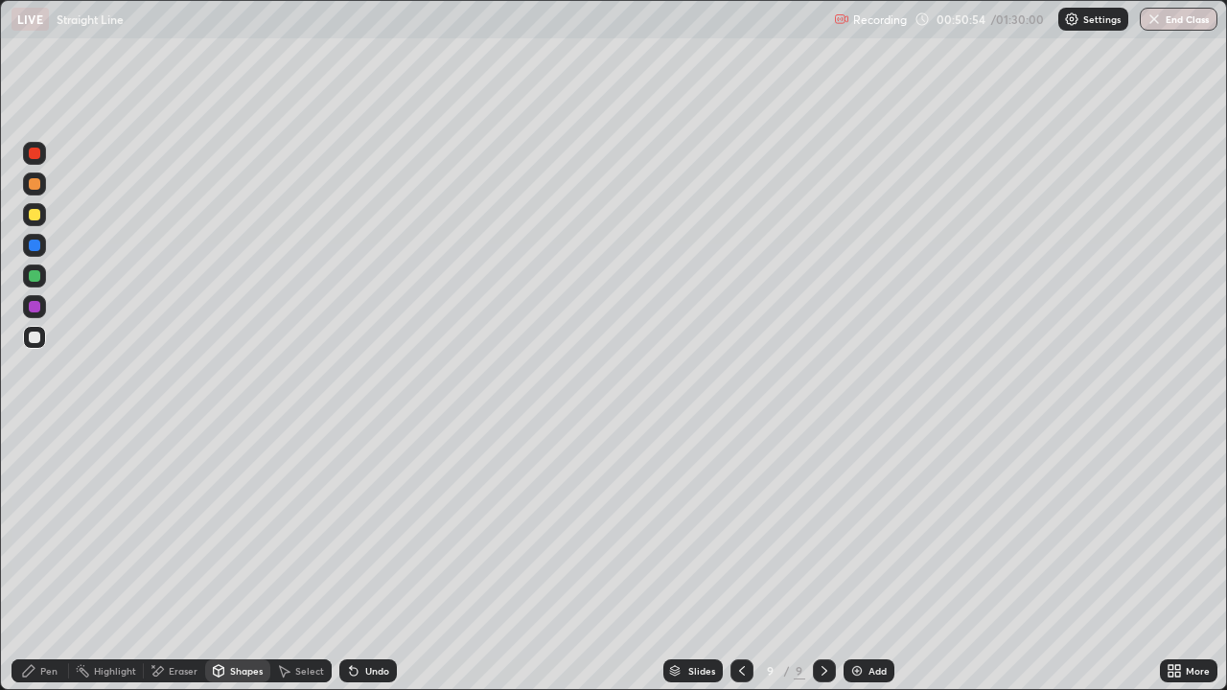
click at [32, 279] on div at bounding box center [34, 275] width 11 height 11
click at [365, 618] on div "Undo" at bounding box center [377, 671] width 24 height 10
click at [361, 618] on div "Undo" at bounding box center [367, 670] width 57 height 23
click at [28, 618] on icon at bounding box center [28, 670] width 15 height 15
click at [38, 333] on div at bounding box center [34, 337] width 11 height 11
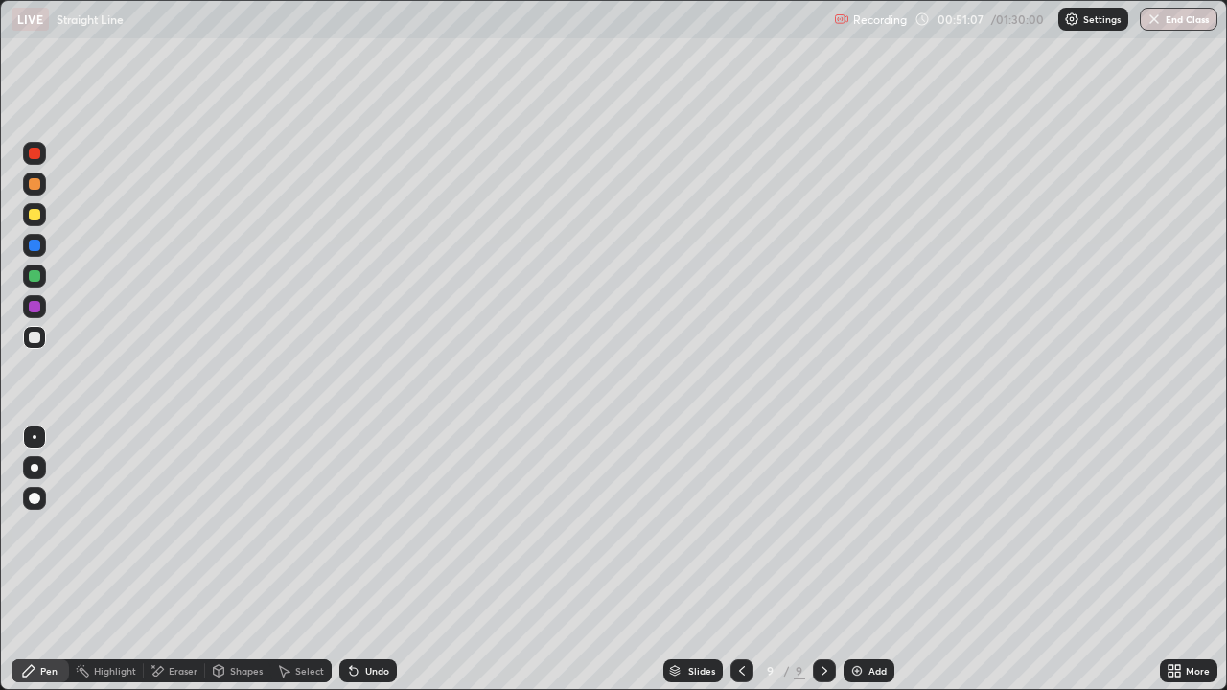
click at [32, 275] on div at bounding box center [34, 275] width 11 height 11
click at [35, 215] on div at bounding box center [34, 214] width 11 height 11
click at [372, 618] on div "Undo" at bounding box center [377, 671] width 24 height 10
click at [368, 618] on div "Undo" at bounding box center [377, 671] width 24 height 10
click at [367, 618] on div "Undo" at bounding box center [367, 670] width 57 height 23
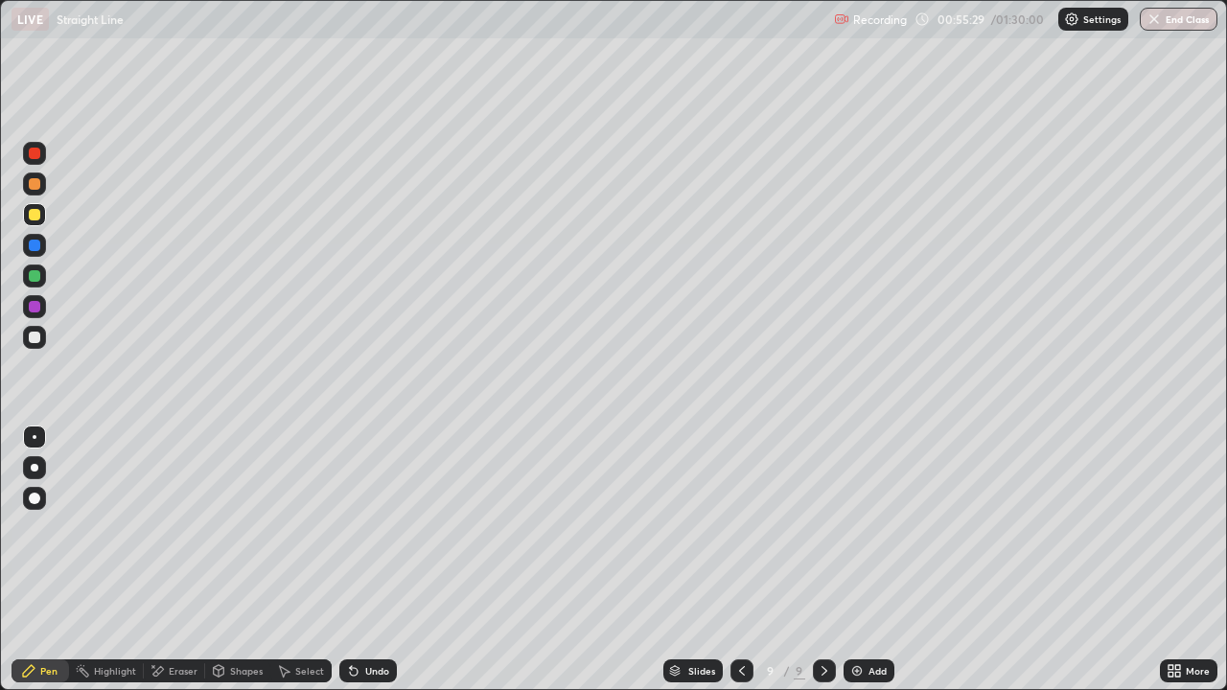
click at [368, 618] on div "Undo" at bounding box center [367, 670] width 57 height 23
click at [365, 618] on div "Undo" at bounding box center [377, 671] width 24 height 10
click at [32, 184] on div at bounding box center [34, 183] width 11 height 11
click at [36, 338] on div at bounding box center [34, 337] width 11 height 11
click at [36, 185] on div at bounding box center [34, 183] width 11 height 11
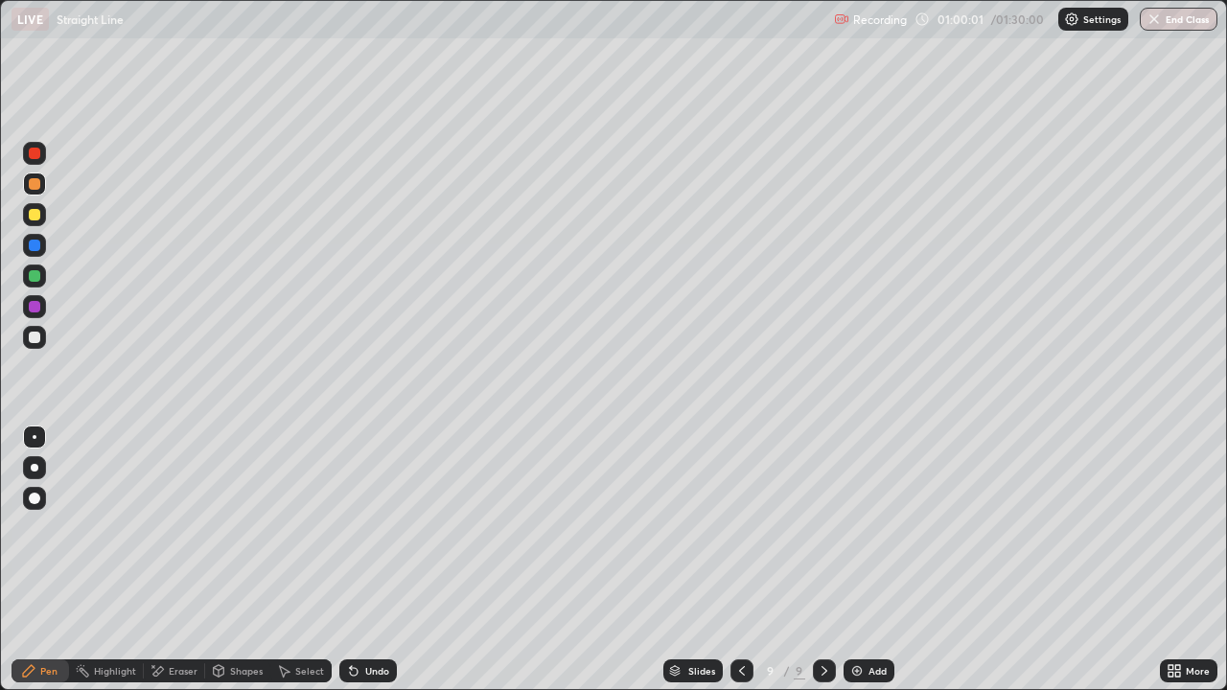
click at [303, 618] on div "Select" at bounding box center [309, 671] width 29 height 10
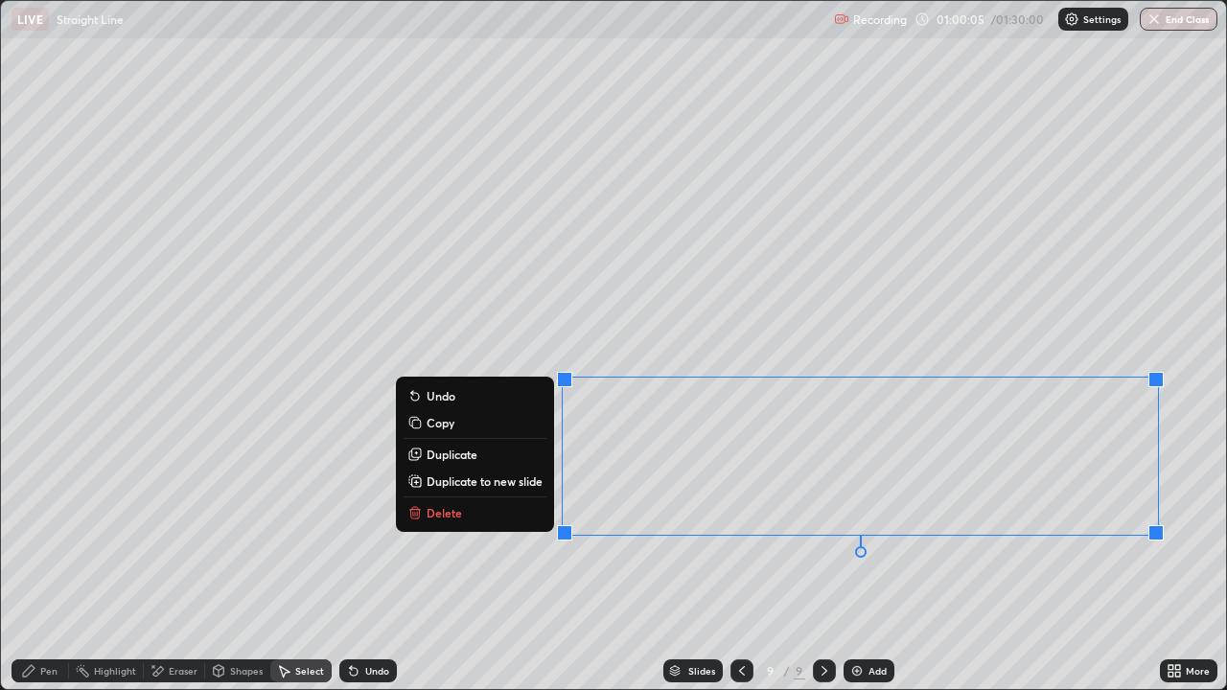
click at [514, 486] on p "Duplicate to new slide" at bounding box center [484, 480] width 116 height 15
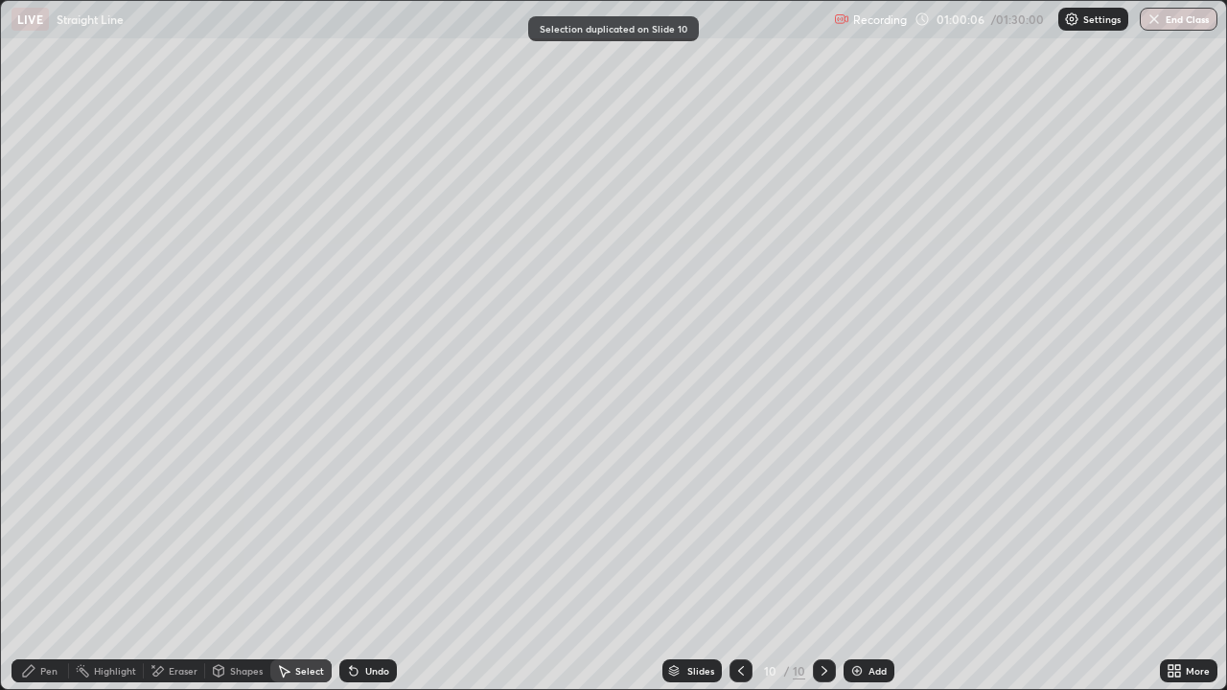
click at [44, 618] on div "Pen" at bounding box center [48, 671] width 17 height 10
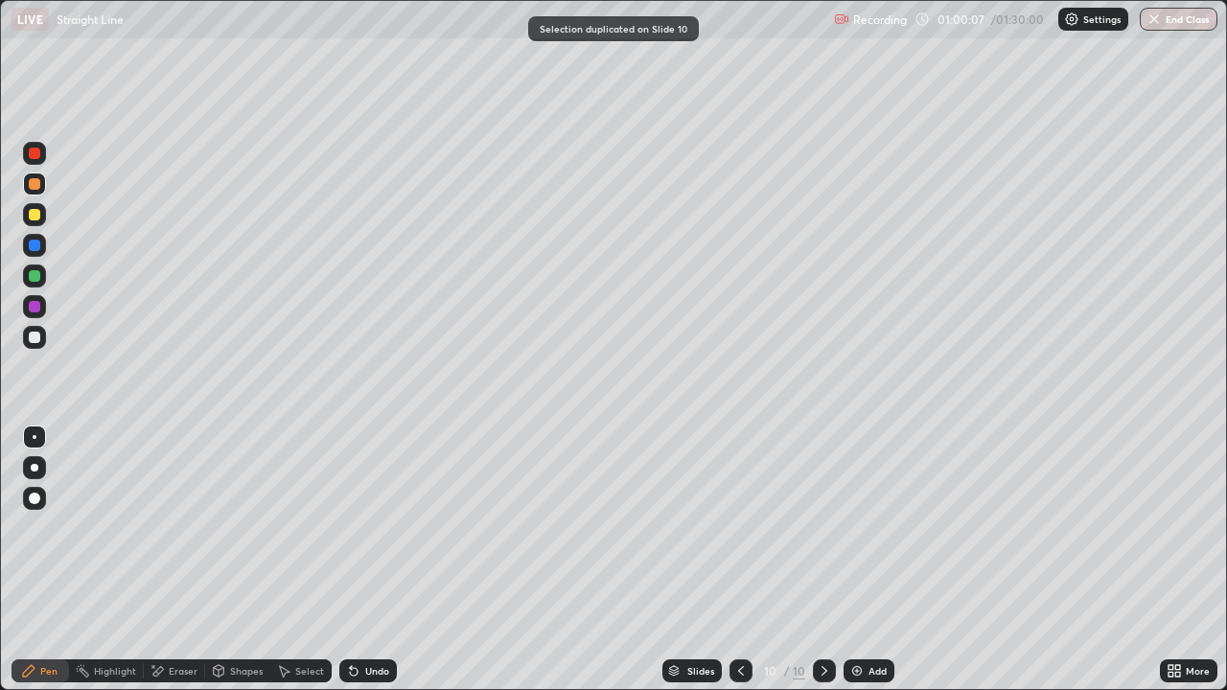
click at [35, 338] on div at bounding box center [34, 337] width 11 height 11
click at [34, 213] on div at bounding box center [34, 214] width 11 height 11
click at [33, 337] on div at bounding box center [34, 337] width 11 height 11
click at [34, 310] on div at bounding box center [34, 306] width 11 height 11
click at [39, 281] on div at bounding box center [34, 275] width 23 height 23
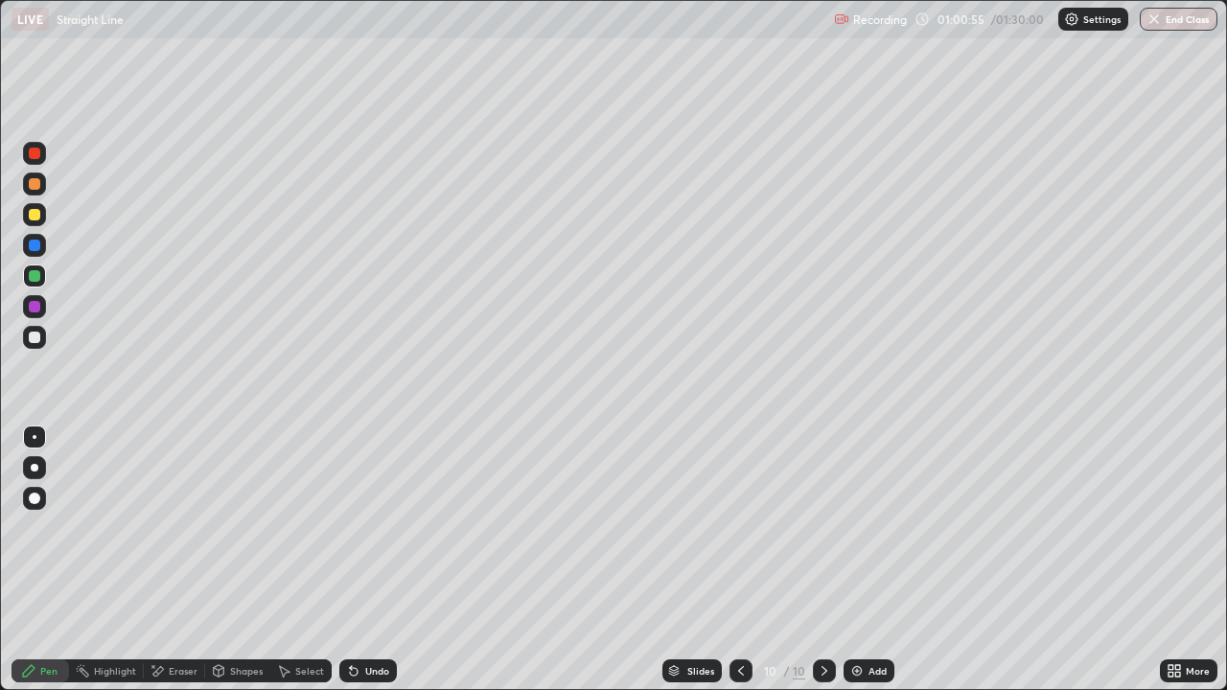
click at [39, 216] on div at bounding box center [34, 214] width 11 height 11
click at [28, 184] on div at bounding box center [34, 183] width 23 height 23
click at [177, 618] on div "Eraser" at bounding box center [183, 671] width 29 height 10
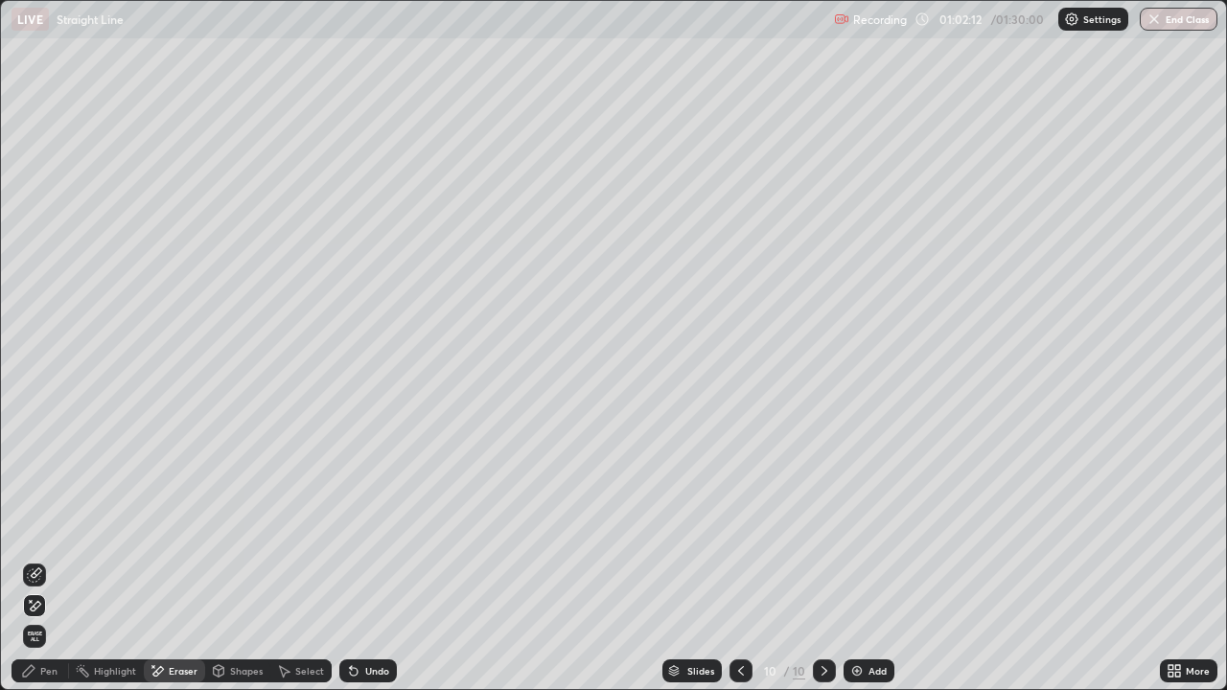
click at [39, 618] on div "Pen" at bounding box center [39, 670] width 57 height 23
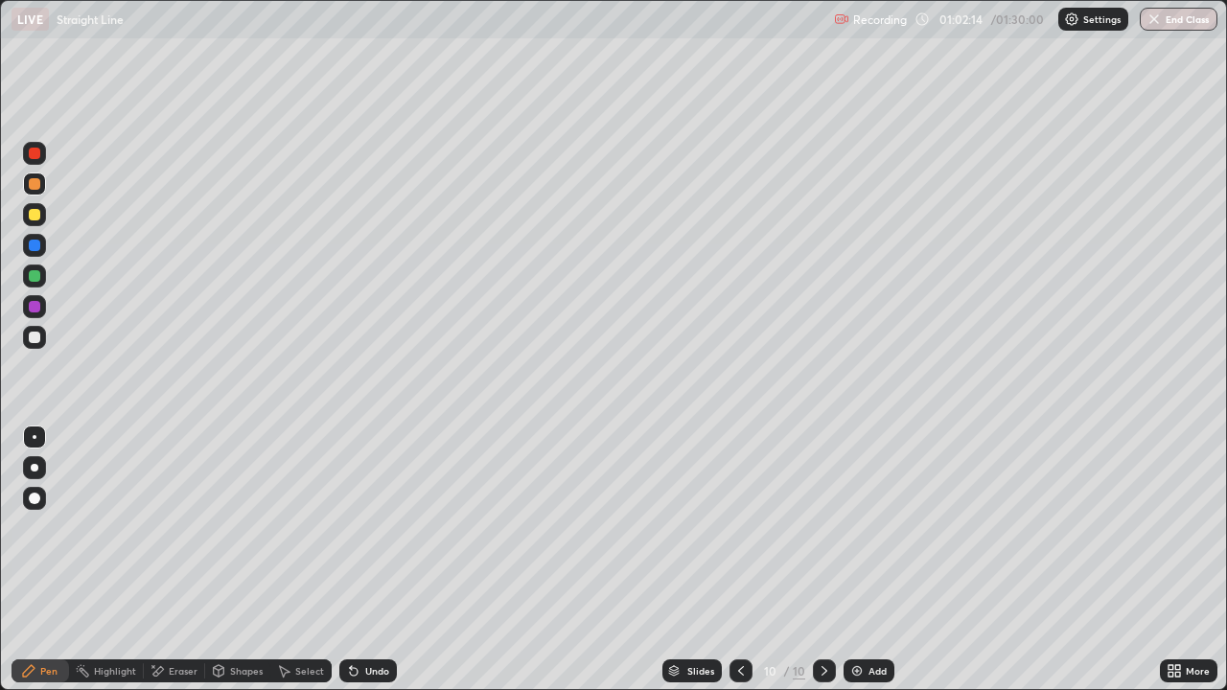
click at [169, 618] on div "Eraser" at bounding box center [183, 671] width 29 height 10
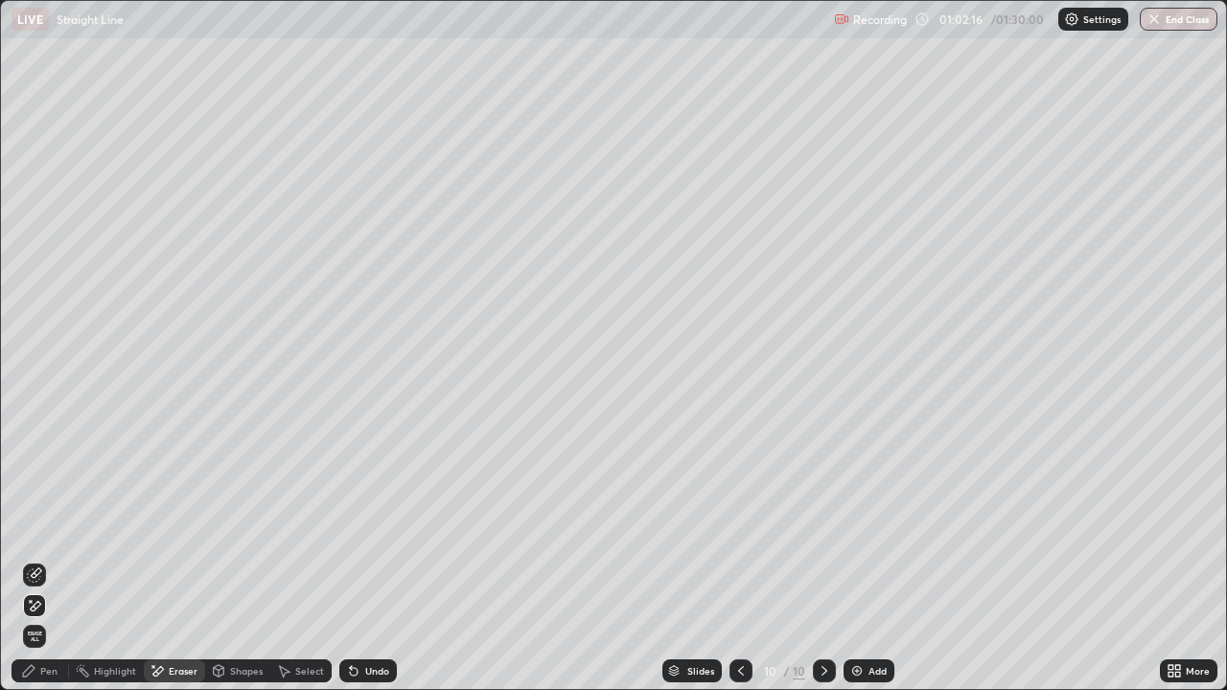
click at [41, 618] on div "Pen" at bounding box center [48, 671] width 17 height 10
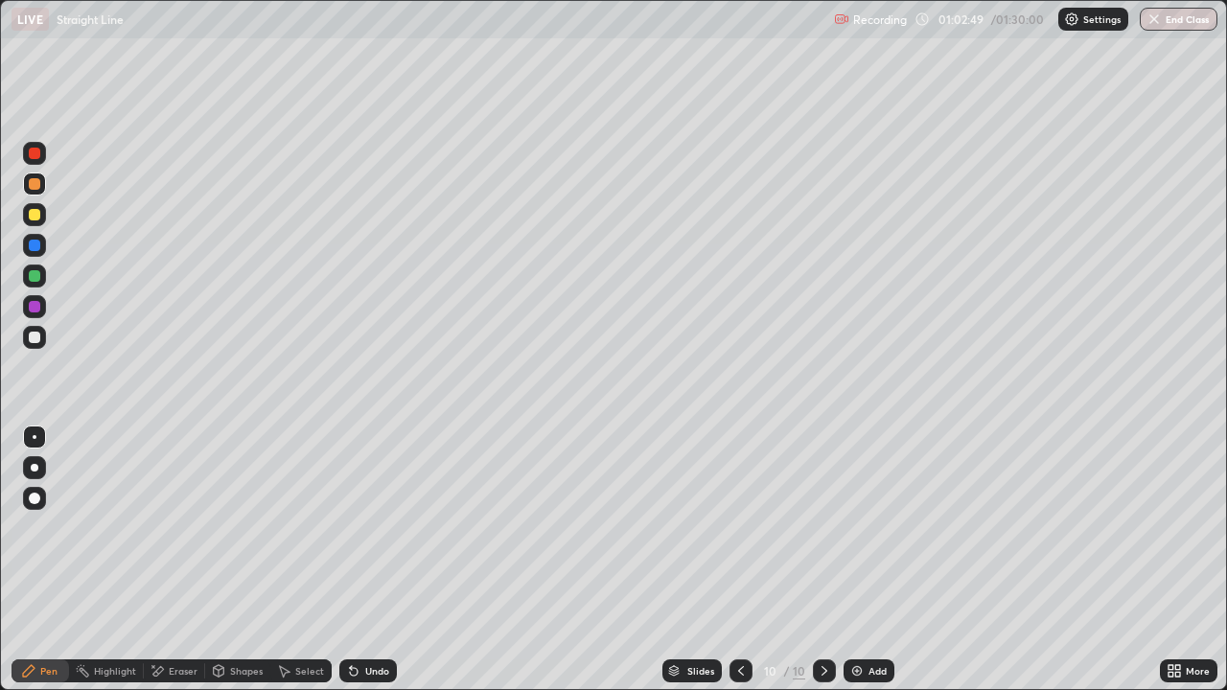
click at [158, 618] on div "Eraser" at bounding box center [174, 670] width 61 height 23
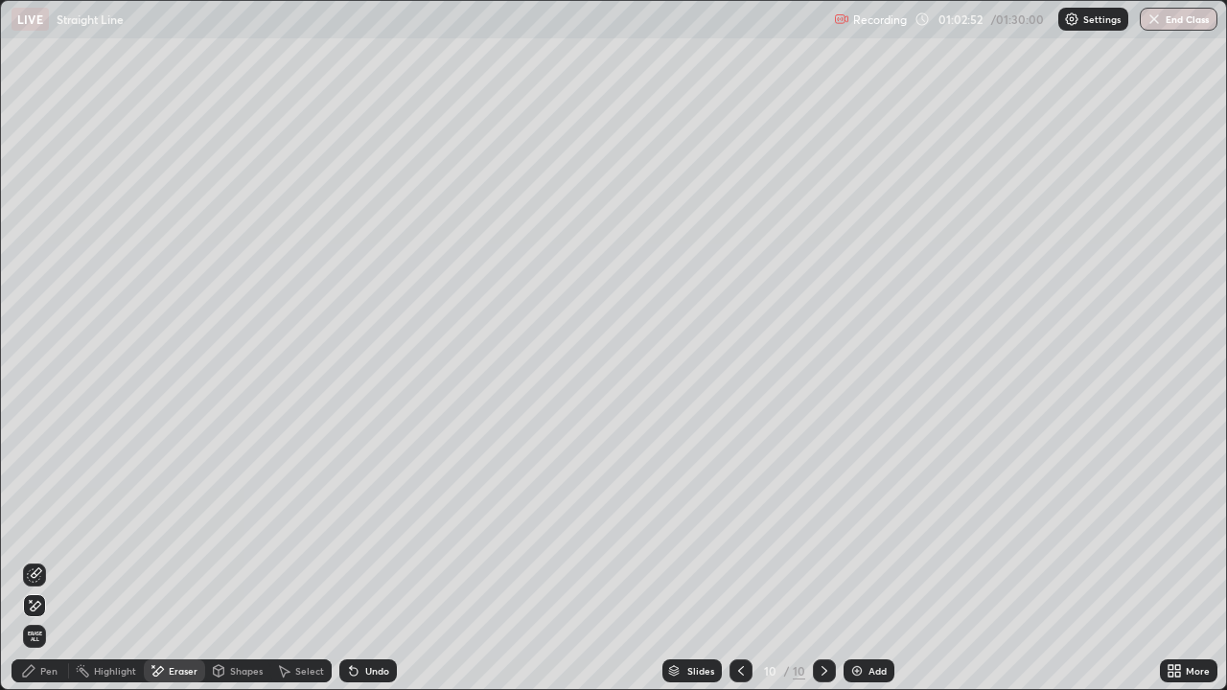
click at [35, 618] on icon at bounding box center [28, 670] width 15 height 15
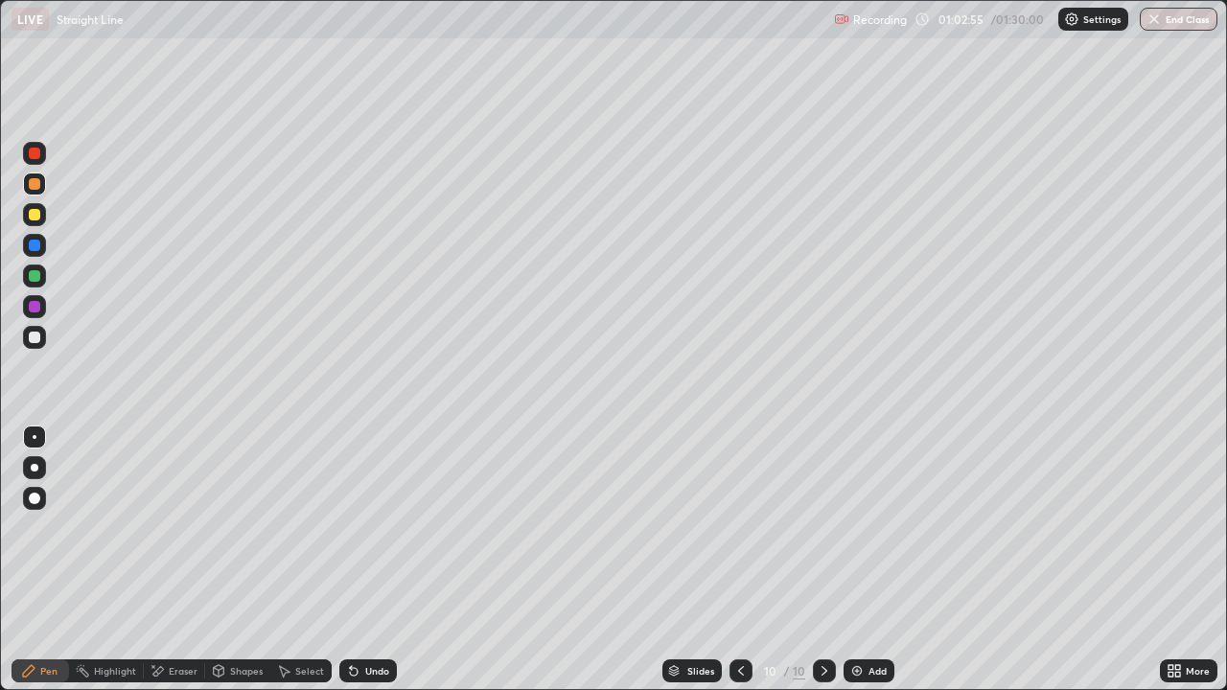
click at [377, 618] on div "Undo" at bounding box center [377, 671] width 24 height 10
click at [371, 618] on div "Undo" at bounding box center [377, 671] width 24 height 10
click at [376, 618] on div "Undo" at bounding box center [377, 671] width 24 height 10
click at [165, 618] on div "Eraser" at bounding box center [174, 670] width 61 height 23
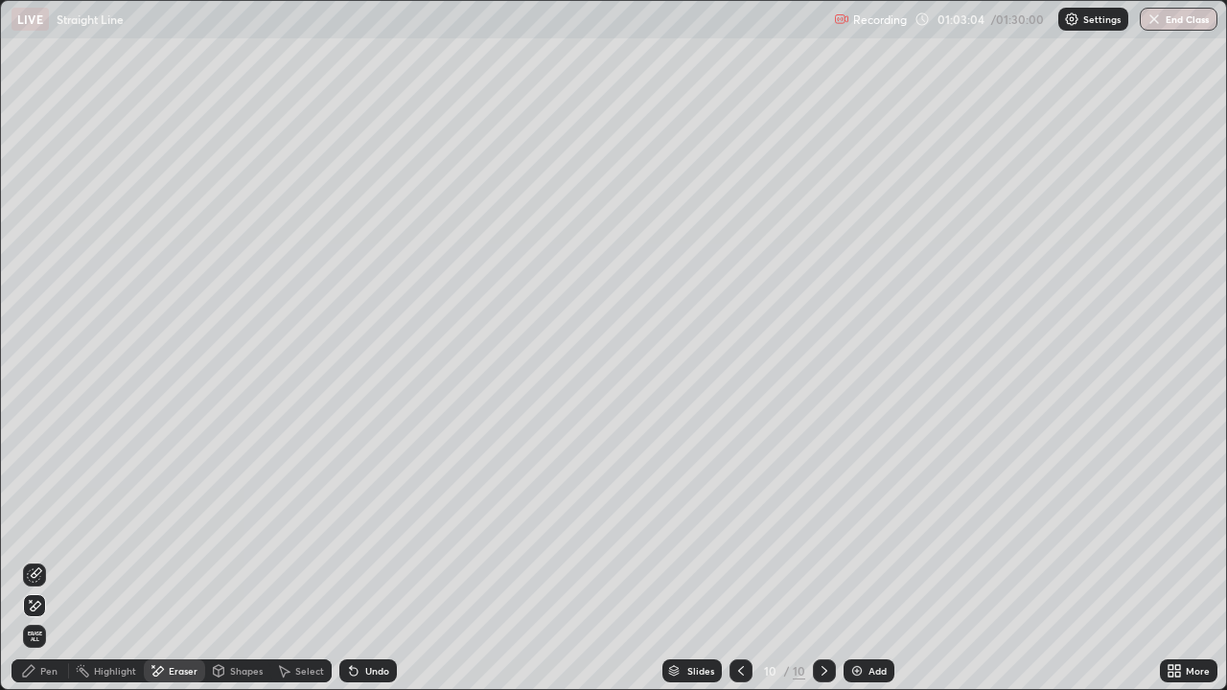
click at [49, 618] on div "Pen" at bounding box center [48, 671] width 17 height 10
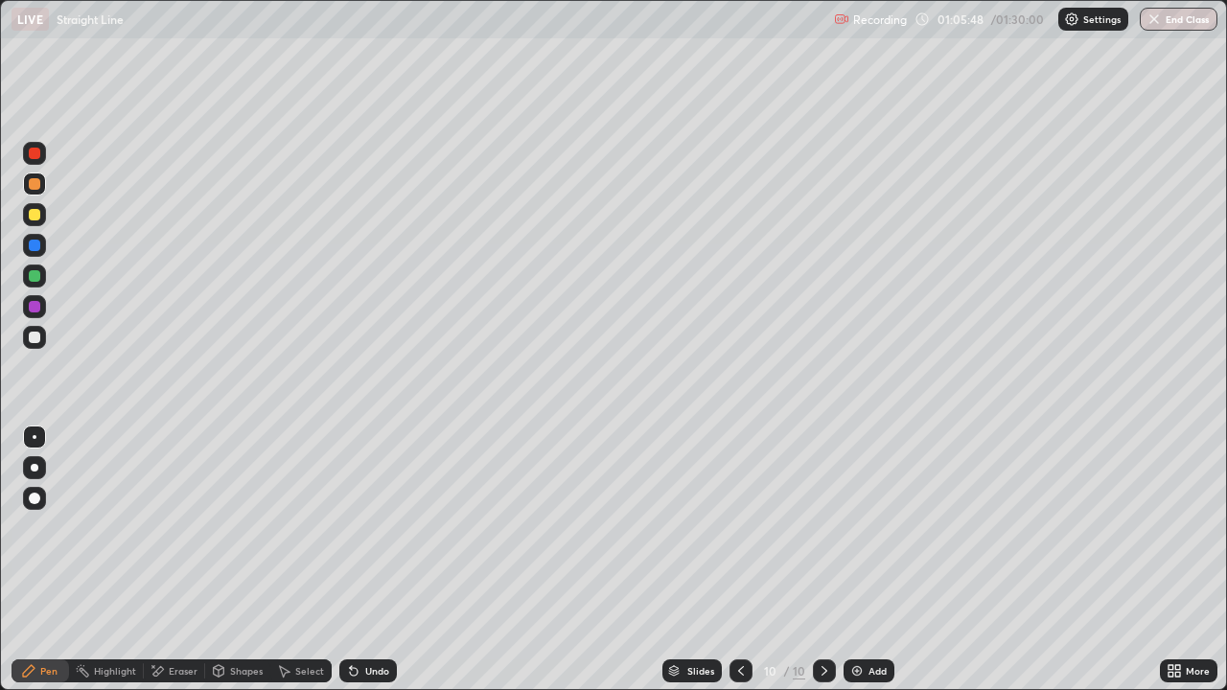
click at [34, 340] on div at bounding box center [34, 337] width 11 height 11
click at [876, 618] on div "Add" at bounding box center [877, 671] width 18 height 10
click at [365, 618] on div "Undo" at bounding box center [377, 671] width 24 height 10
click at [33, 182] on div at bounding box center [34, 183] width 11 height 11
click at [35, 222] on div at bounding box center [34, 214] width 23 height 23
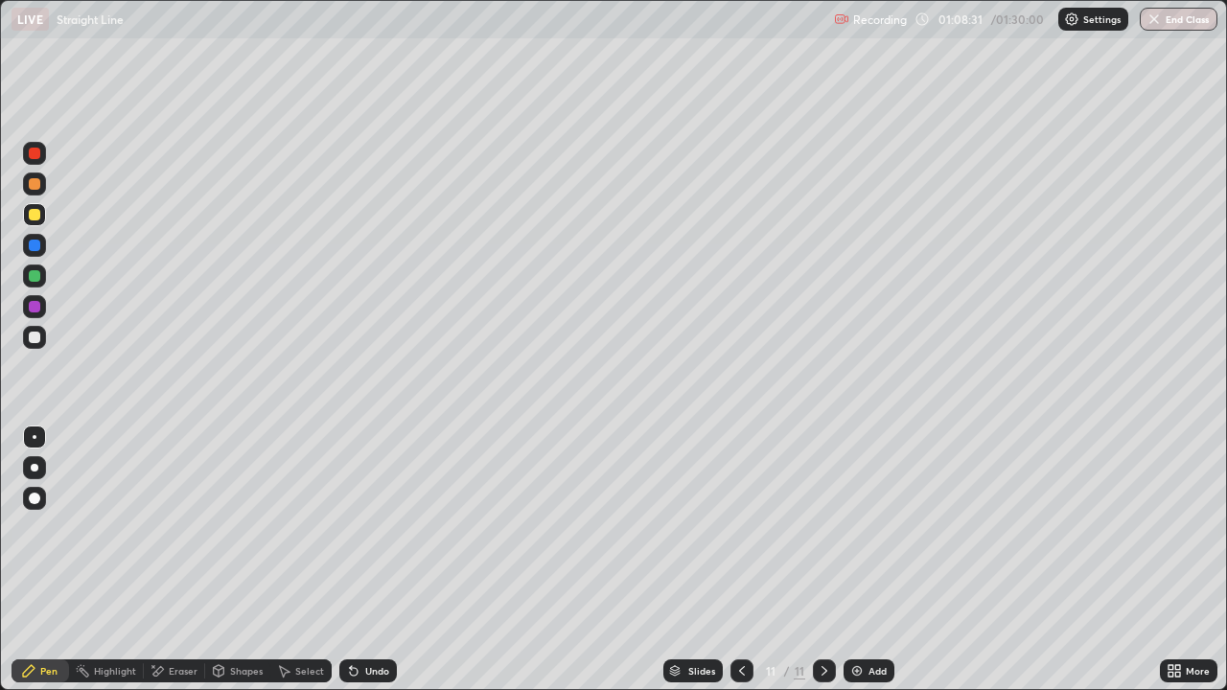
click at [34, 185] on div at bounding box center [34, 183] width 11 height 11
click at [33, 278] on div at bounding box center [34, 275] width 11 height 11
click at [34, 185] on div at bounding box center [34, 183] width 11 height 11
click at [879, 618] on div "Add" at bounding box center [877, 671] width 18 height 10
click at [33, 252] on div at bounding box center [34, 245] width 23 height 23
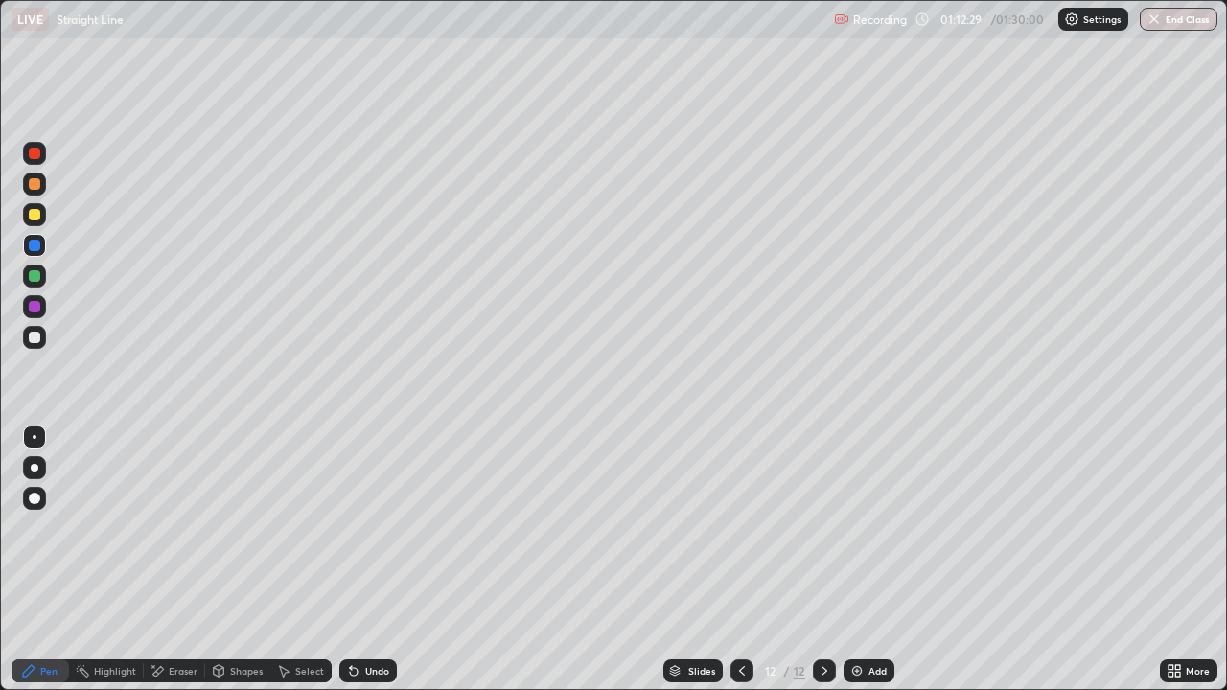
click at [32, 333] on div at bounding box center [34, 337] width 11 height 11
click at [373, 618] on div "Undo" at bounding box center [377, 671] width 24 height 10
click at [376, 618] on div "Undo" at bounding box center [377, 671] width 24 height 10
click at [380, 618] on div "Undo" at bounding box center [377, 671] width 24 height 10
click at [381, 618] on div "Undo" at bounding box center [377, 671] width 24 height 10
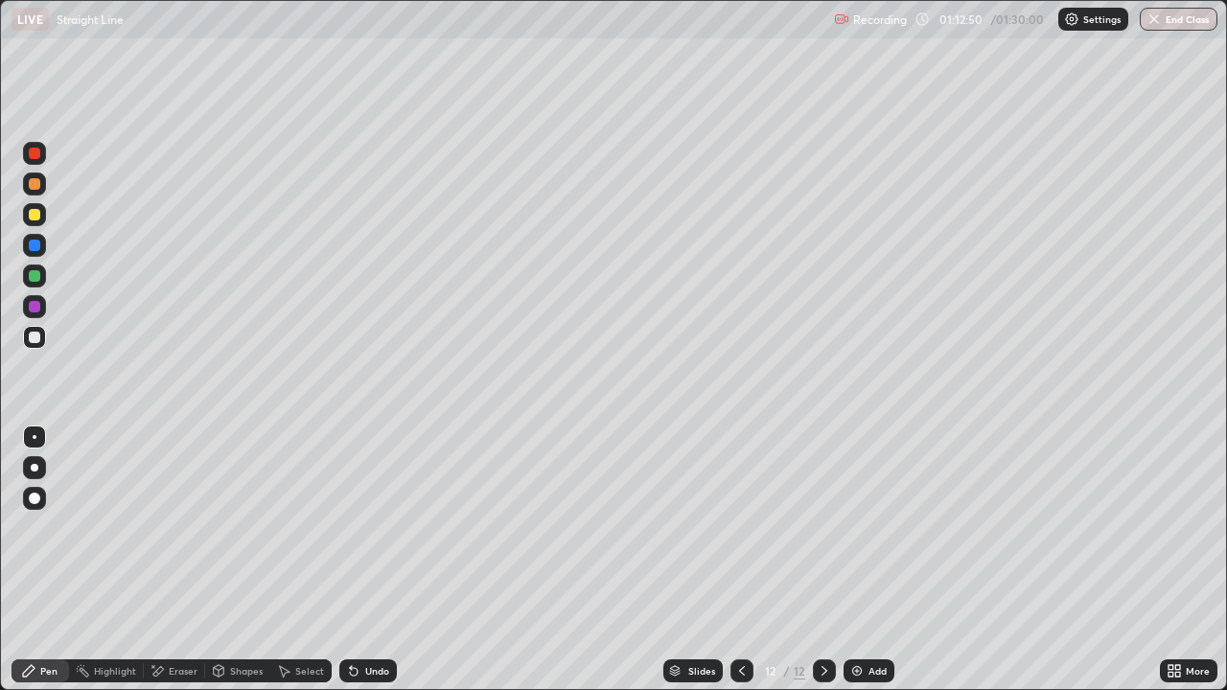
click at [380, 618] on div "Undo" at bounding box center [377, 671] width 24 height 10
click at [379, 618] on div "Undo" at bounding box center [377, 671] width 24 height 10
click at [34, 278] on div at bounding box center [34, 275] width 11 height 11
click at [34, 306] on div at bounding box center [34, 306] width 11 height 11
click at [173, 618] on div "Eraser" at bounding box center [183, 671] width 29 height 10
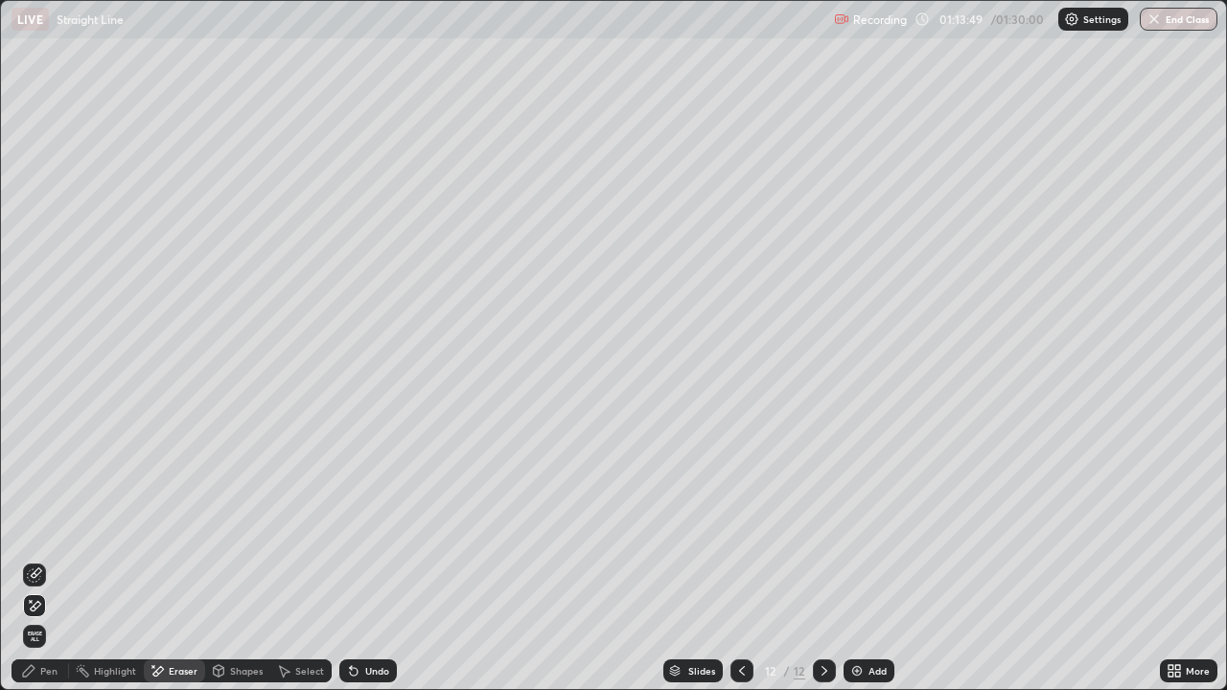
click at [53, 618] on div "Pen" at bounding box center [48, 671] width 17 height 10
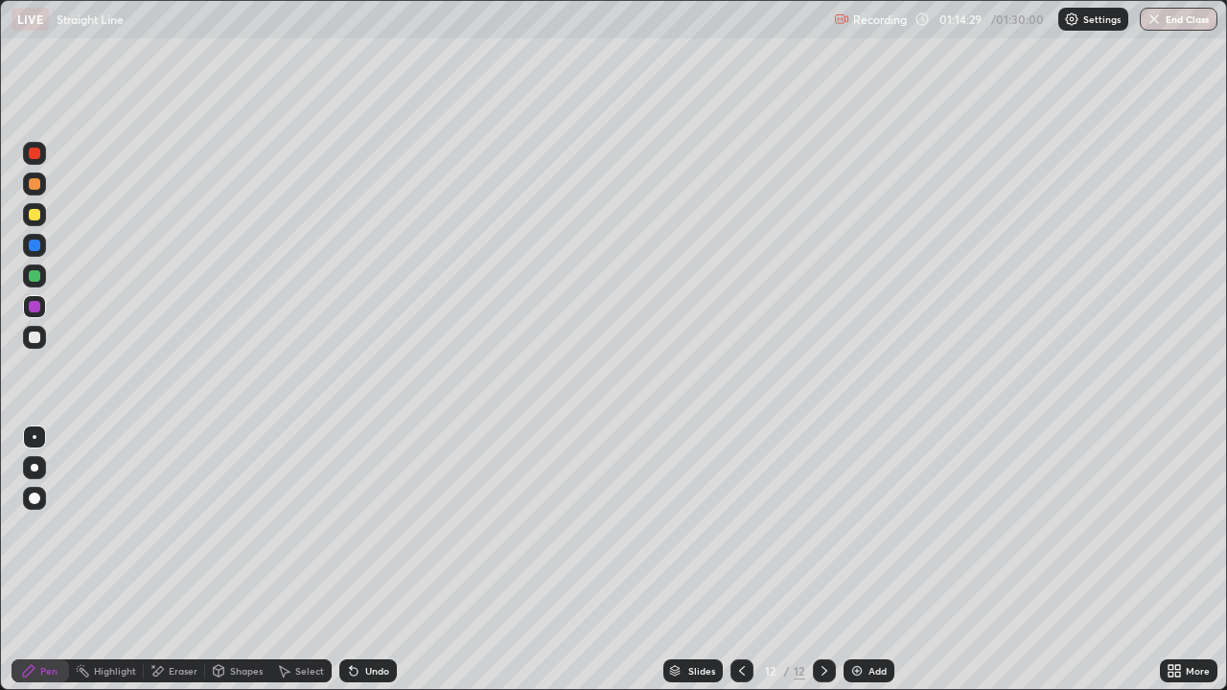
click at [37, 188] on div at bounding box center [34, 183] width 11 height 11
click at [358, 618] on icon at bounding box center [353, 670] width 15 height 15
click at [350, 618] on icon at bounding box center [351, 667] width 2 height 2
click at [356, 618] on div "Undo" at bounding box center [367, 670] width 57 height 23
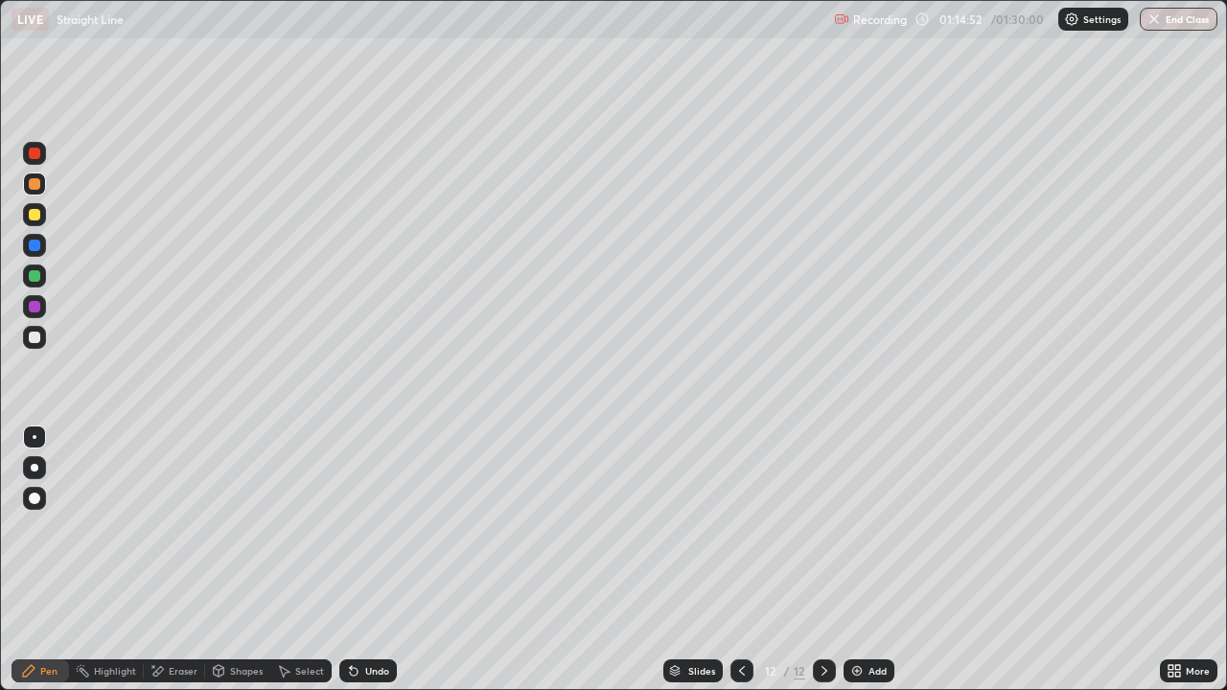
click at [171, 618] on div "Eraser" at bounding box center [174, 670] width 61 height 23
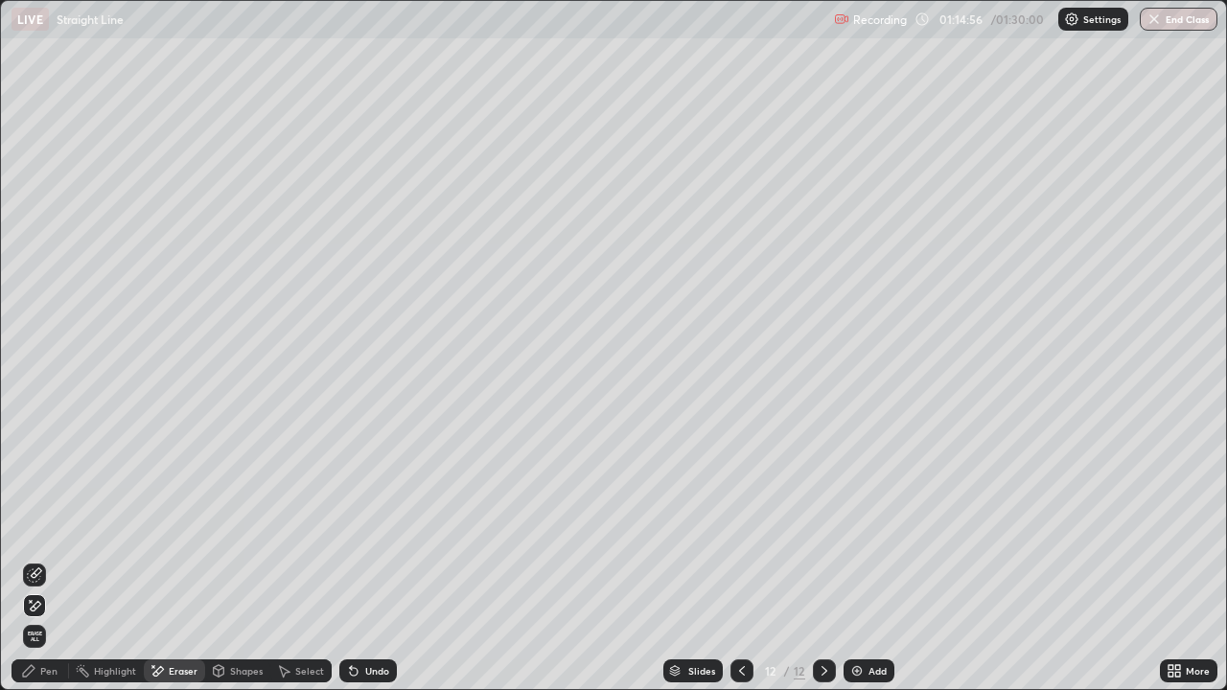
click at [49, 618] on div "Pen" at bounding box center [39, 670] width 57 height 23
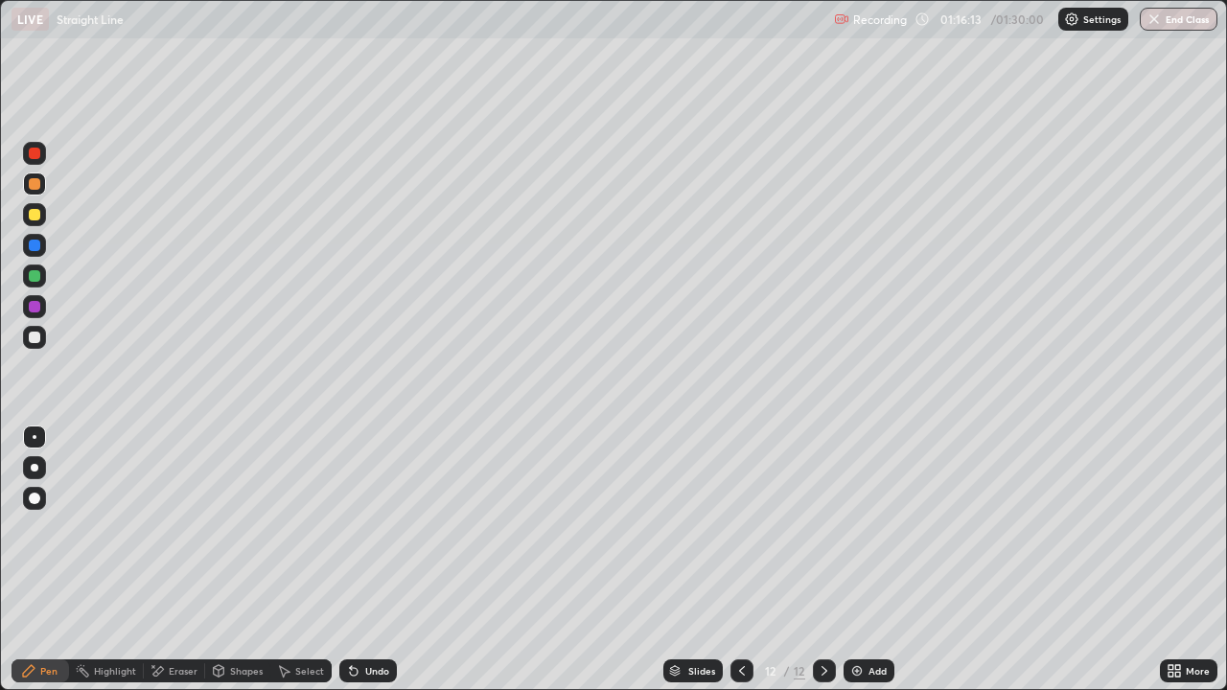
click at [171, 618] on div "Eraser" at bounding box center [183, 671] width 29 height 10
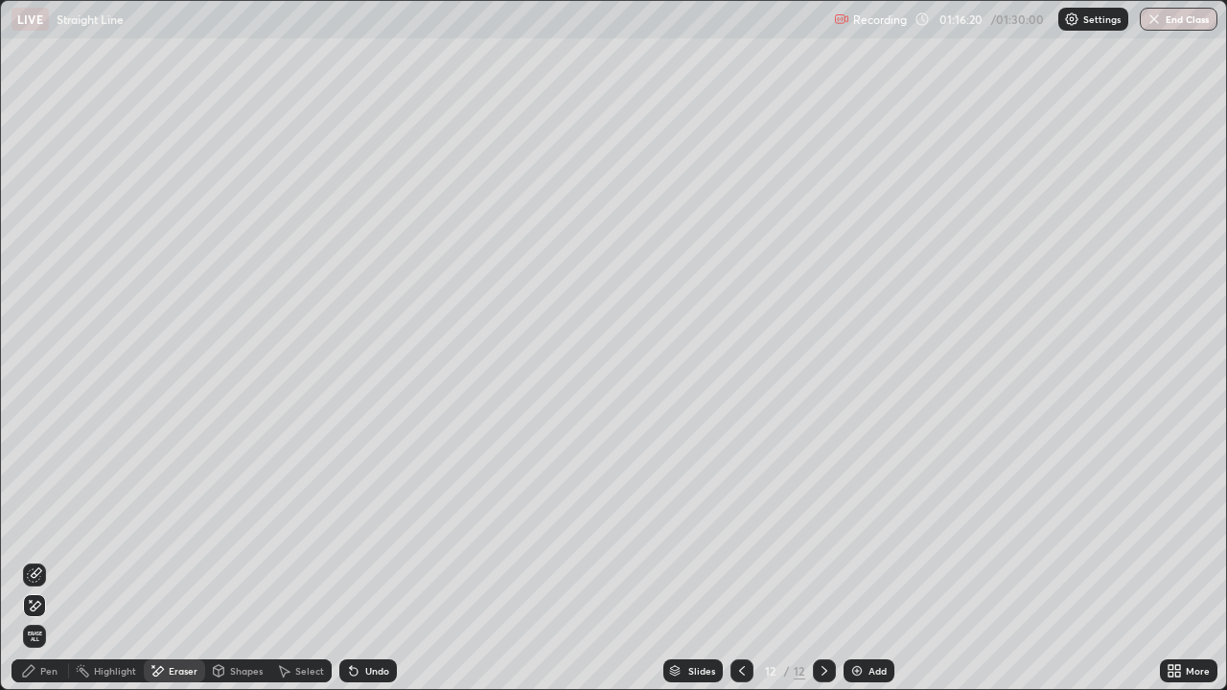
click at [55, 618] on div "Pen" at bounding box center [48, 671] width 17 height 10
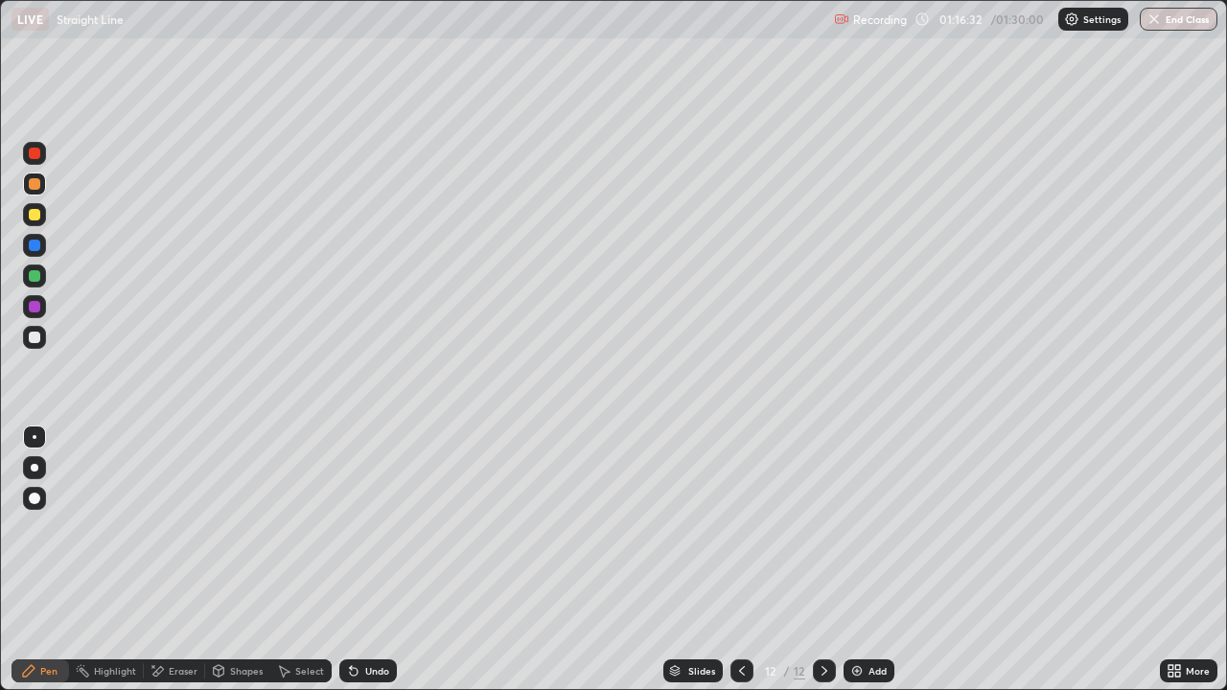
click at [180, 618] on div "Eraser" at bounding box center [183, 671] width 29 height 10
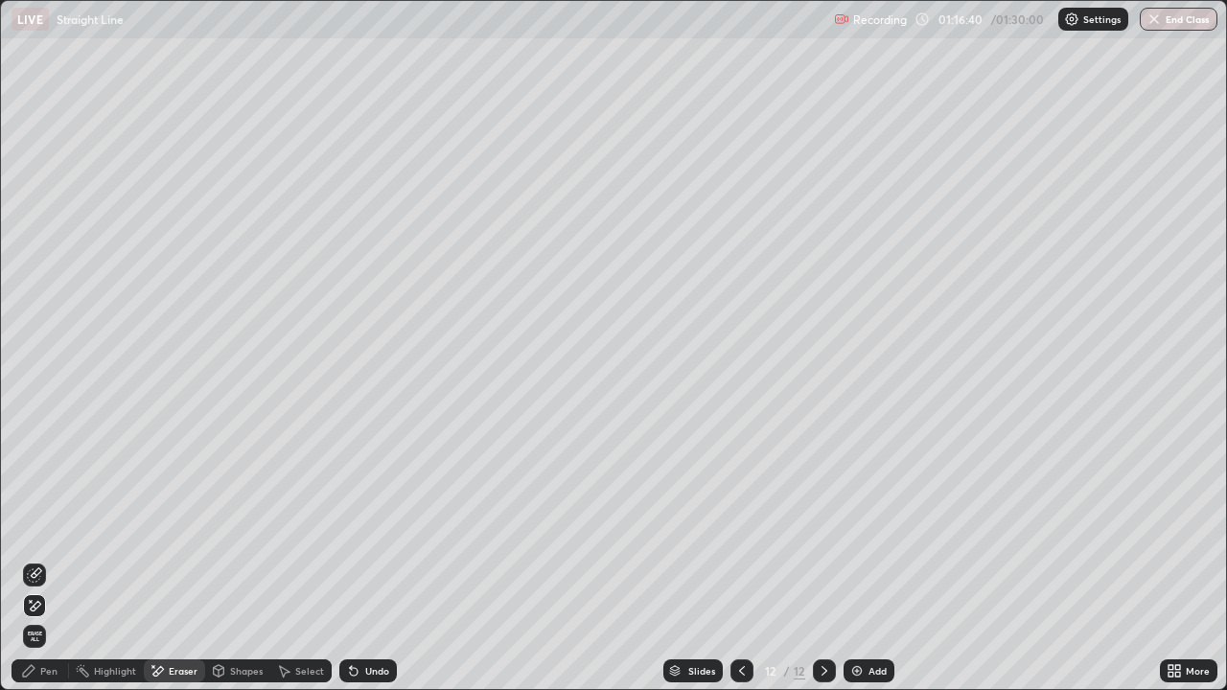
click at [27, 618] on icon at bounding box center [28, 670] width 11 height 11
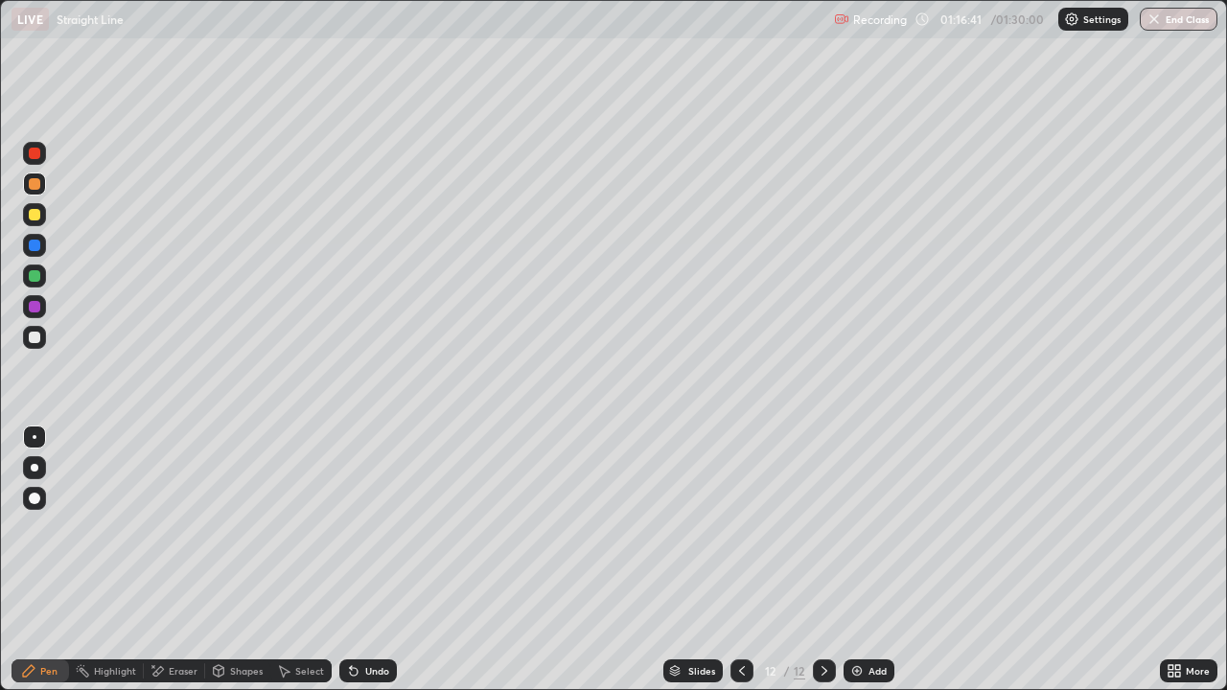
click at [34, 188] on div at bounding box center [34, 183] width 11 height 11
click at [35, 153] on div at bounding box center [34, 153] width 11 height 11
click at [38, 218] on div at bounding box center [34, 214] width 11 height 11
click at [881, 618] on div "Add" at bounding box center [868, 670] width 51 height 23
click at [34, 182] on div at bounding box center [34, 183] width 11 height 11
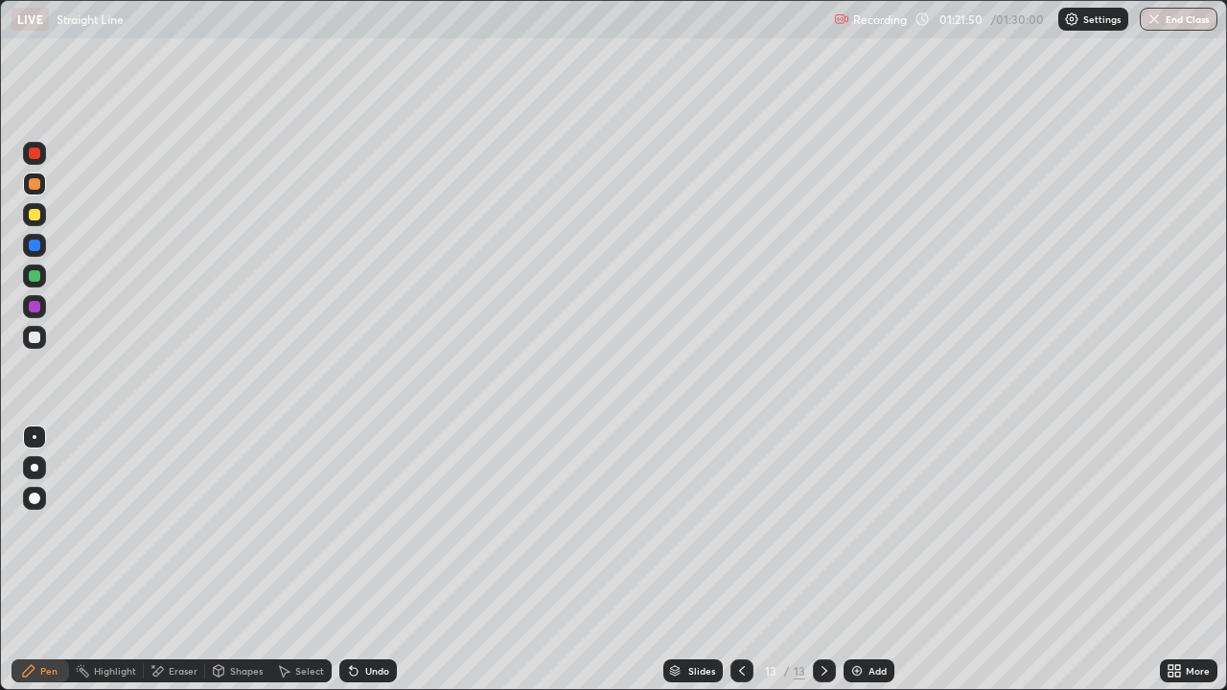
click at [33, 342] on div at bounding box center [34, 337] width 11 height 11
click at [36, 188] on div at bounding box center [34, 183] width 11 height 11
click at [365, 618] on div "Undo" at bounding box center [377, 671] width 24 height 10
click at [32, 247] on div at bounding box center [34, 245] width 11 height 11
click at [43, 187] on div at bounding box center [34, 183] width 23 height 23
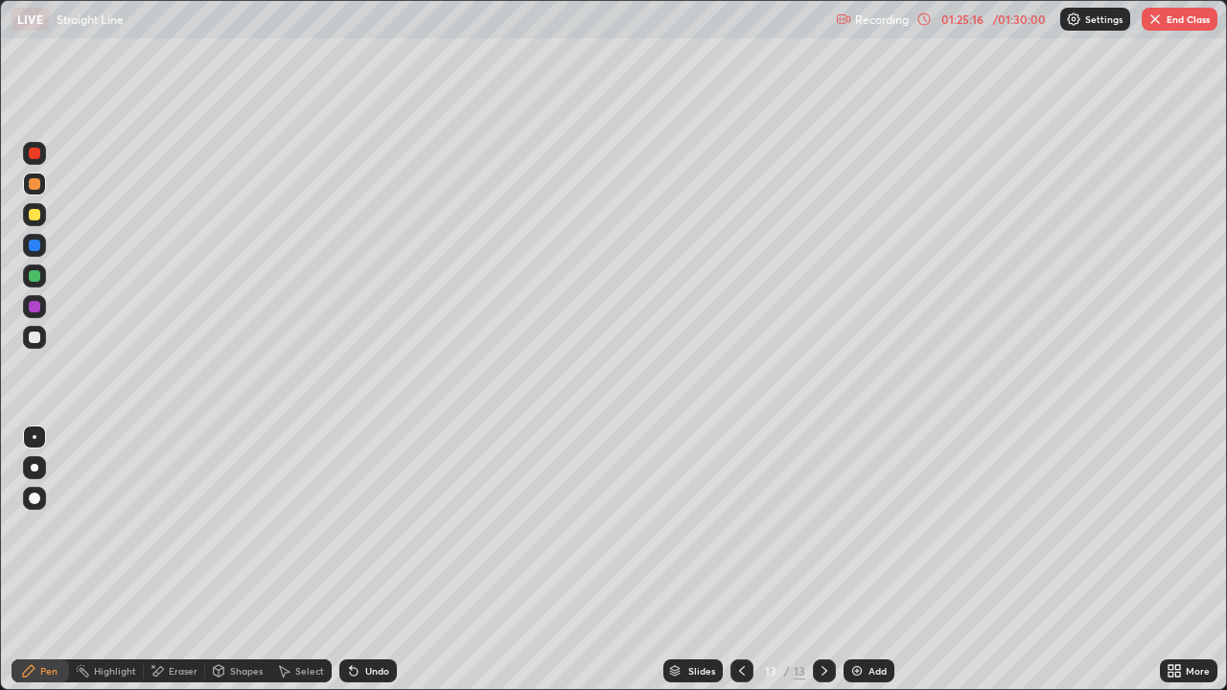
click at [42, 326] on div at bounding box center [34, 337] width 23 height 31
click at [364, 618] on div "Undo" at bounding box center [367, 670] width 57 height 23
click at [360, 618] on div "Undo" at bounding box center [367, 670] width 57 height 23
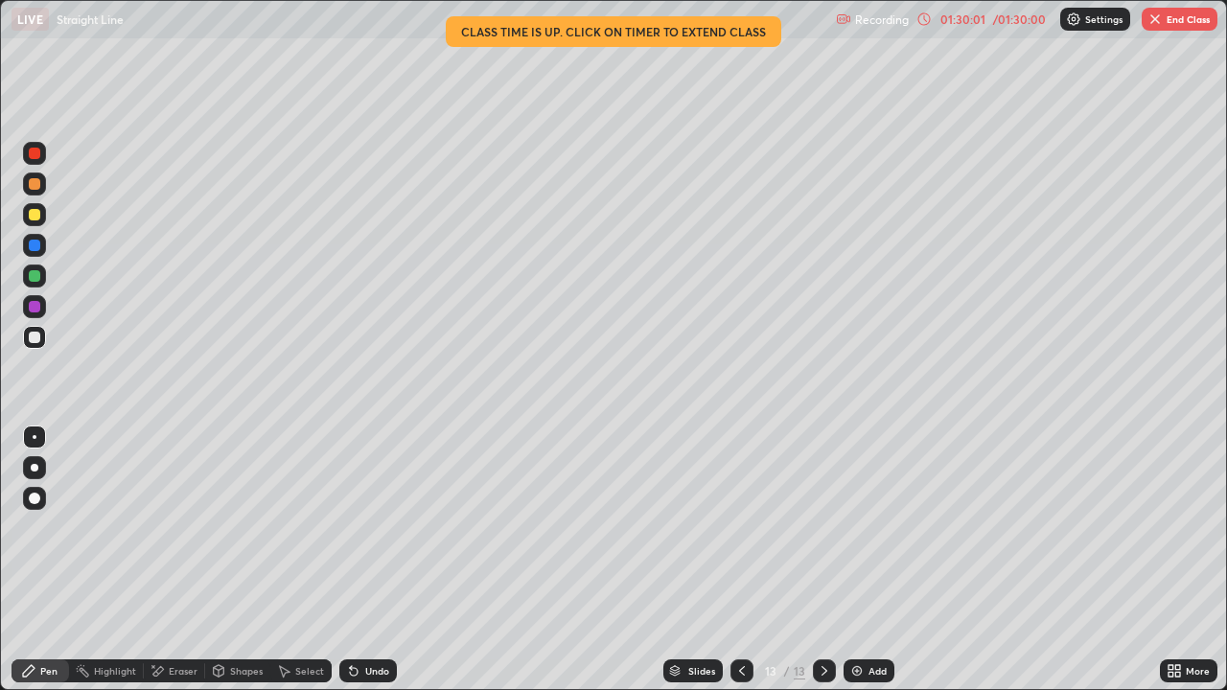
click at [1182, 20] on button "End Class" at bounding box center [1179, 19] width 76 height 23
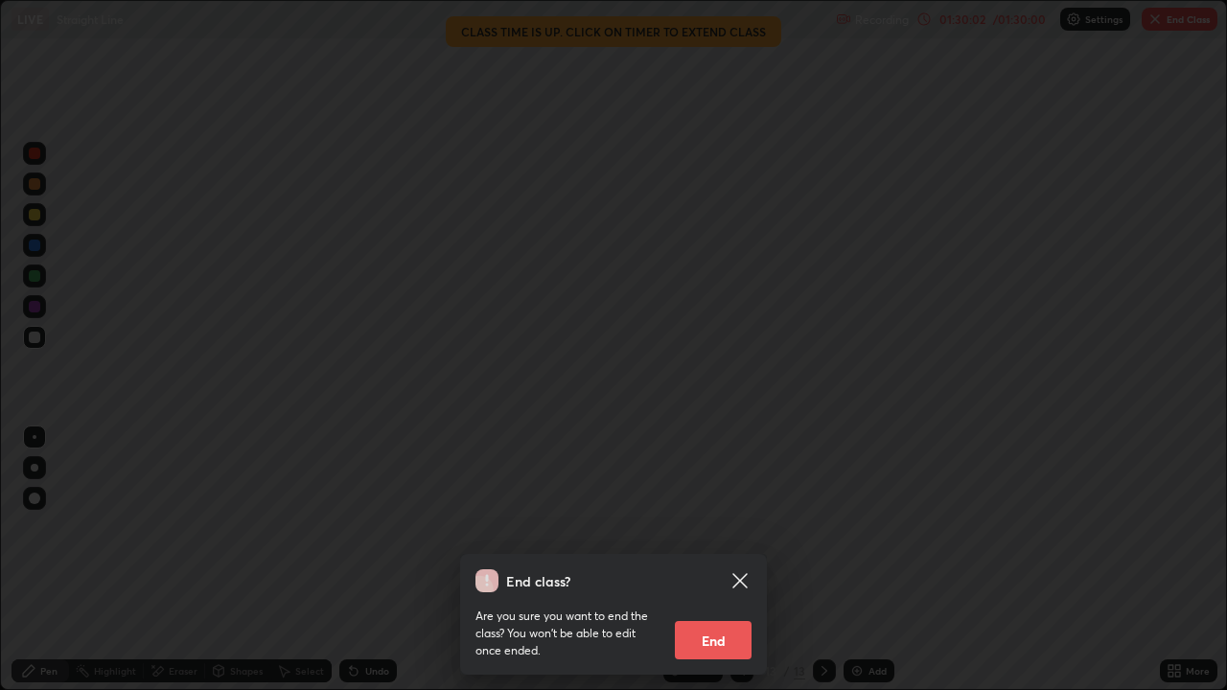
click at [699, 618] on button "End" at bounding box center [713, 640] width 77 height 38
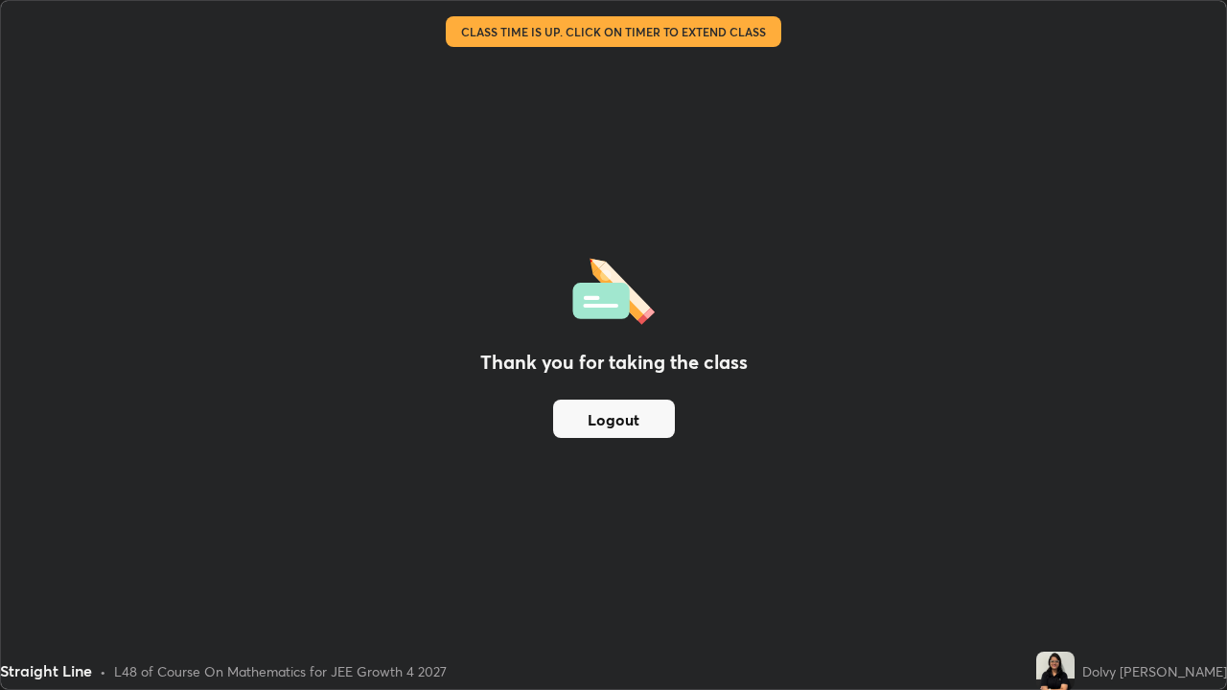
click at [639, 415] on button "Logout" at bounding box center [614, 419] width 122 height 38
